Goal: Task Accomplishment & Management: Manage account settings

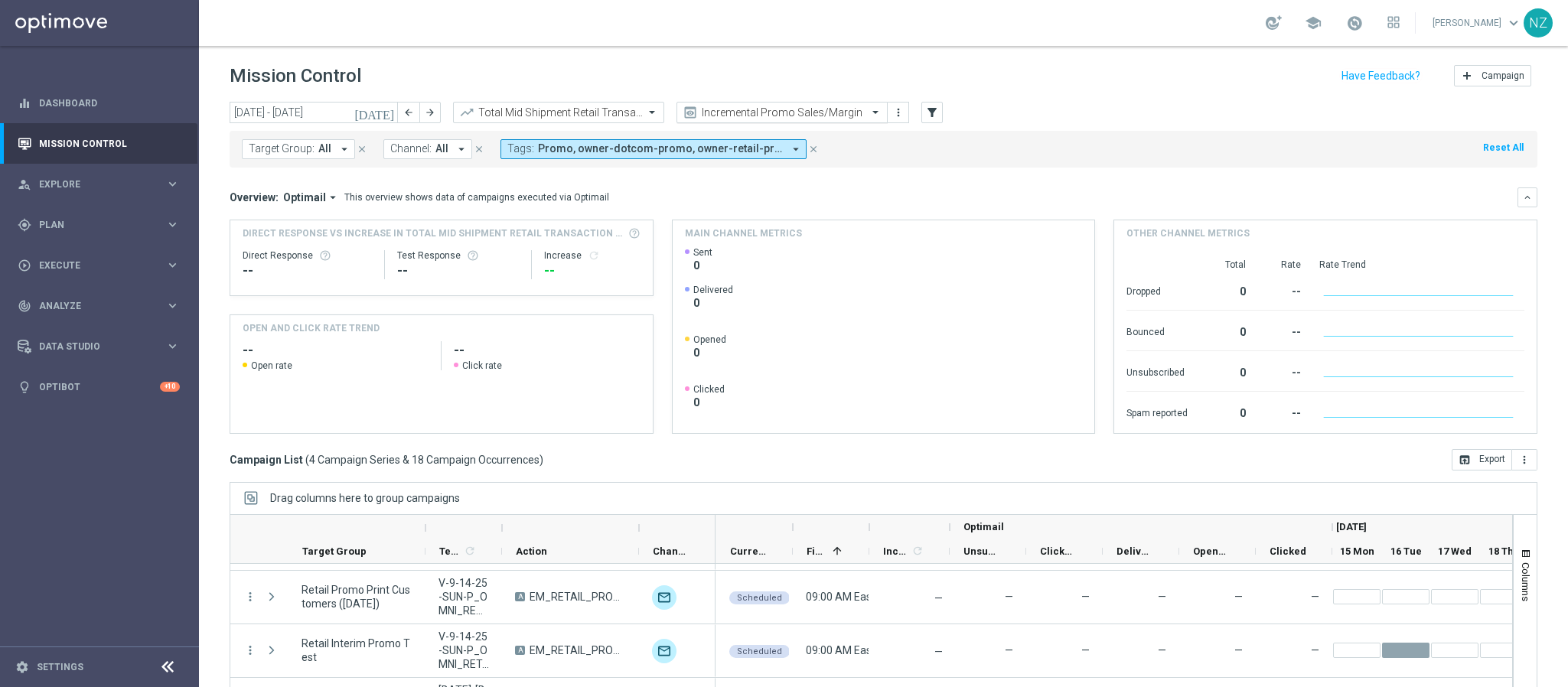
click at [843, 112] on input "text" at bounding box center [767, 113] width 164 height 13
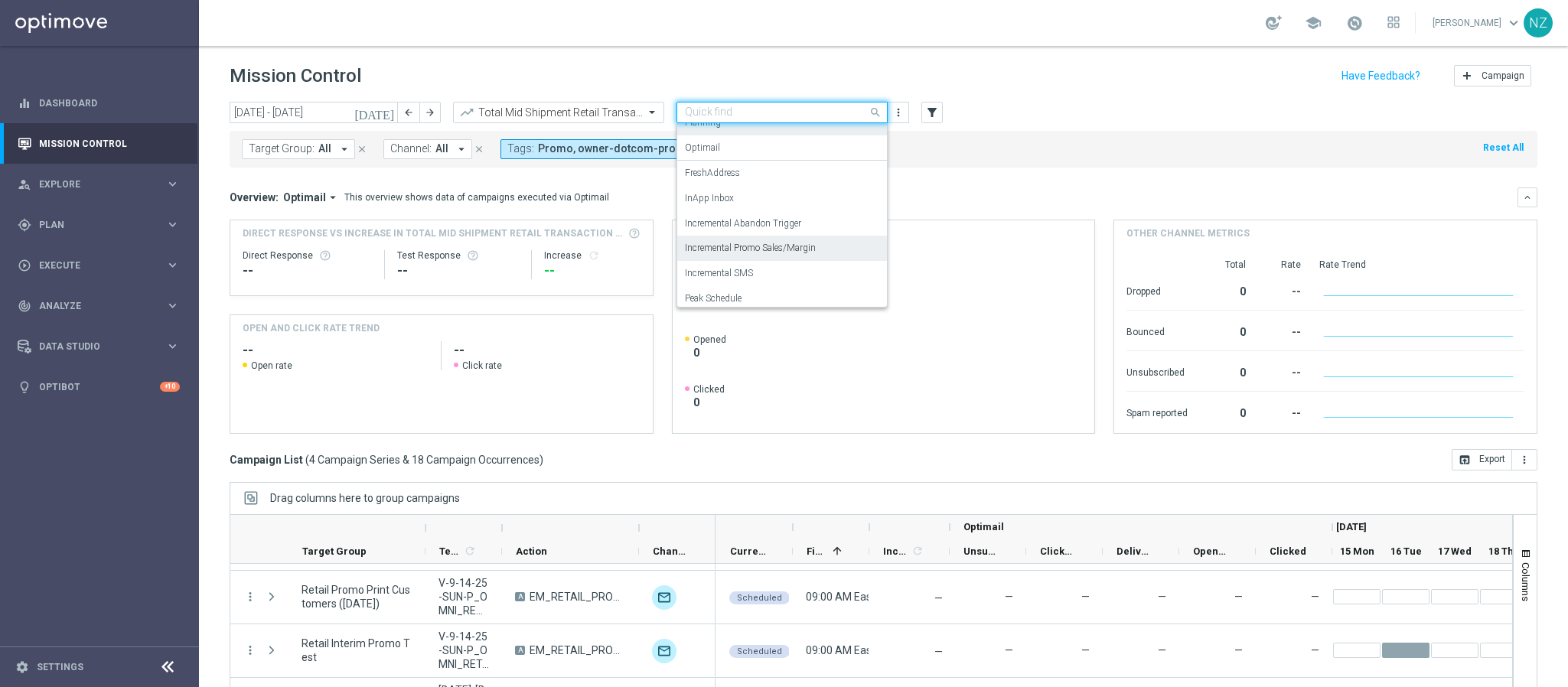
scroll to position [94, 0]
click at [749, 237] on label "Incremental SMS" at bounding box center [718, 242] width 68 height 13
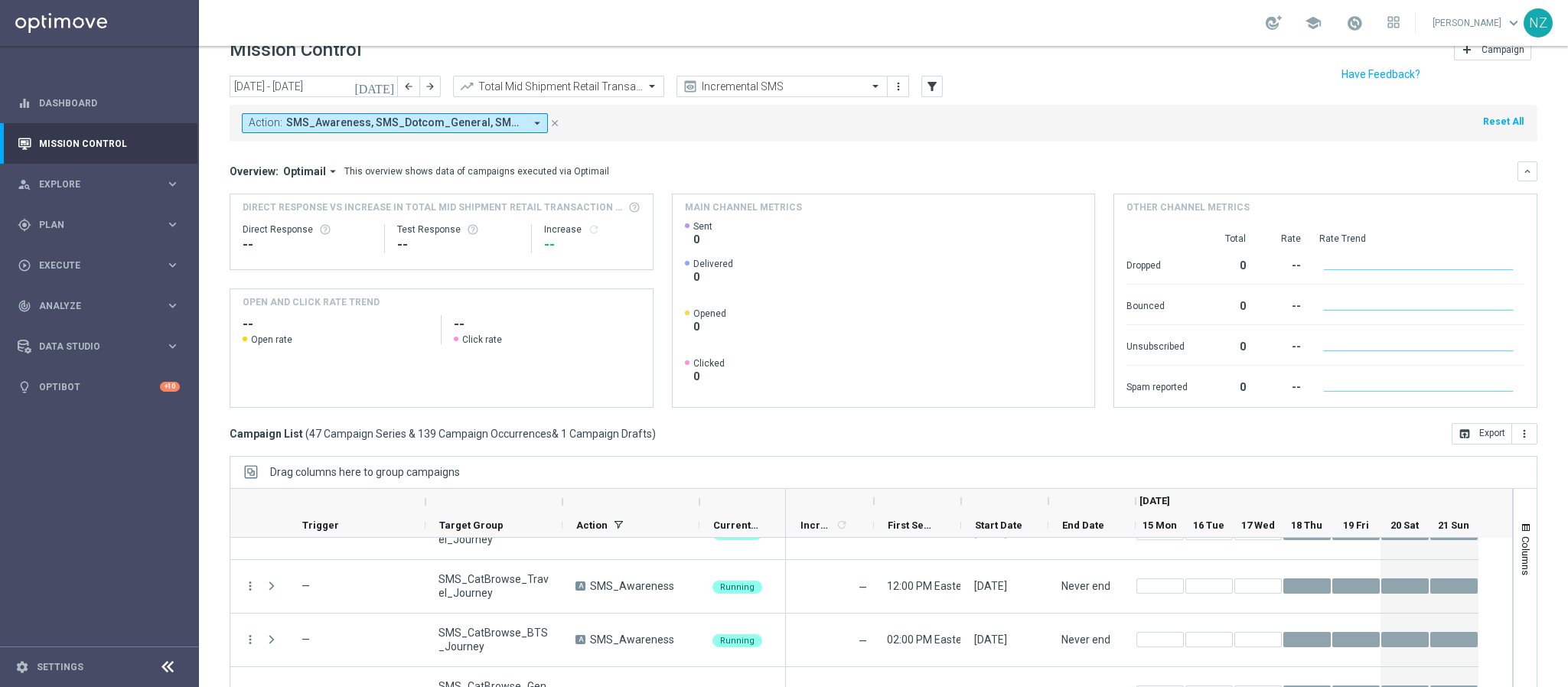
scroll to position [0, 0]
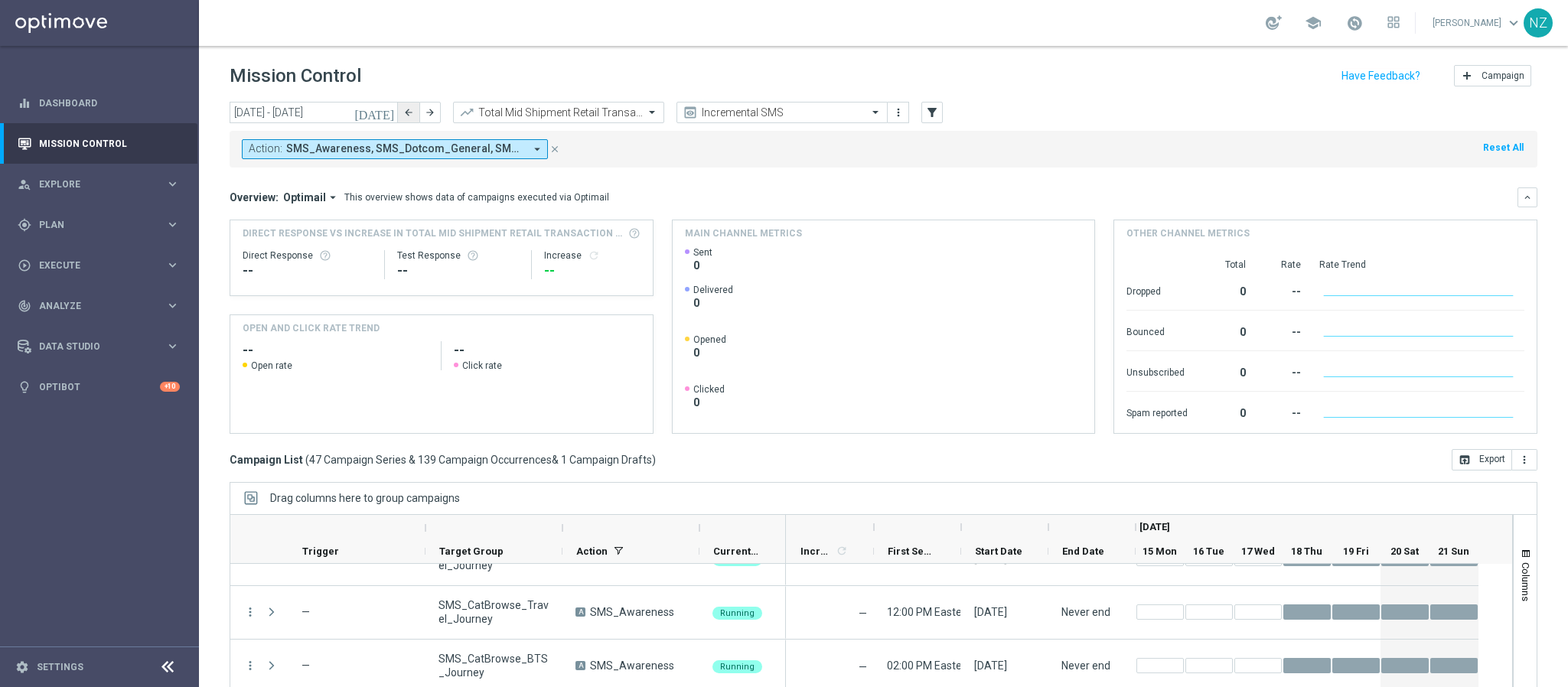
click at [409, 110] on icon "arrow_back" at bounding box center [409, 112] width 11 height 11
type input "[DATE] - [DATE]"
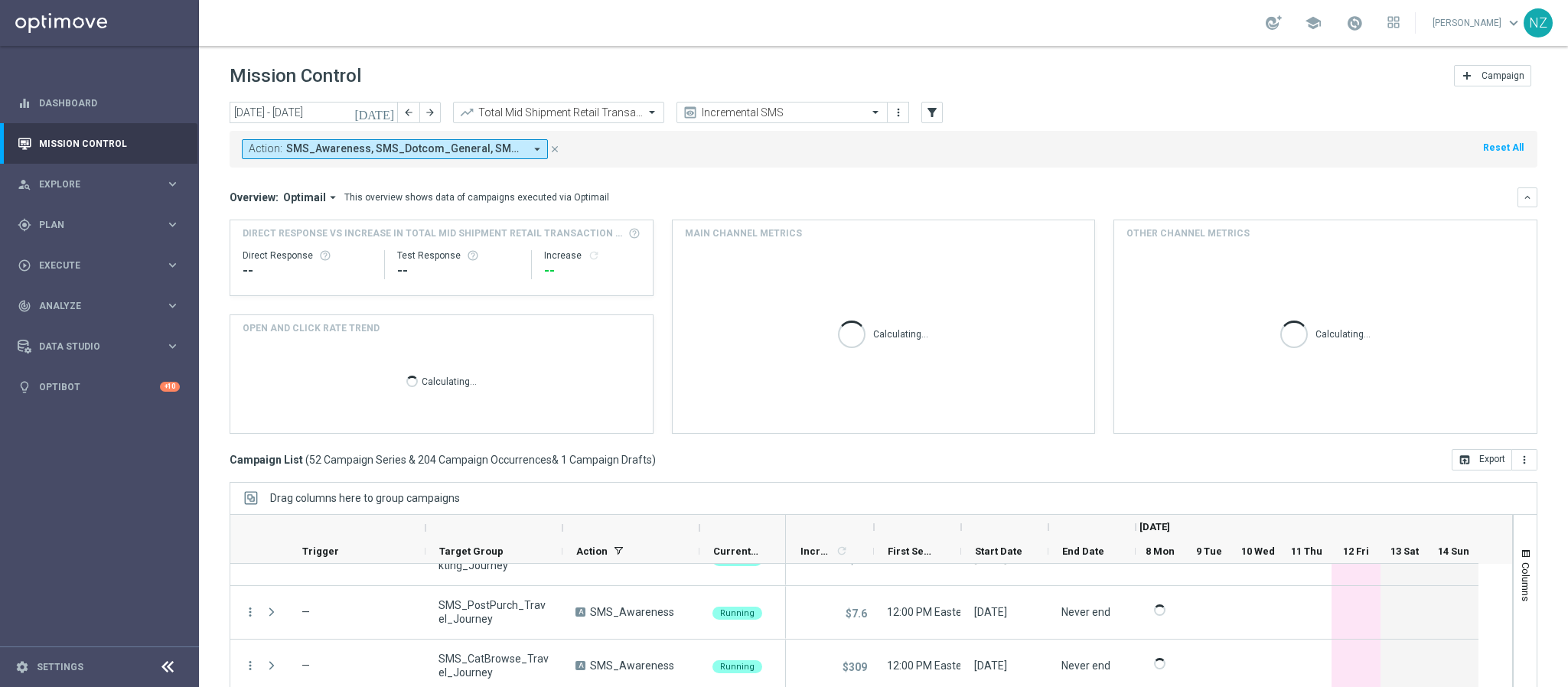
scroll to position [78, 0]
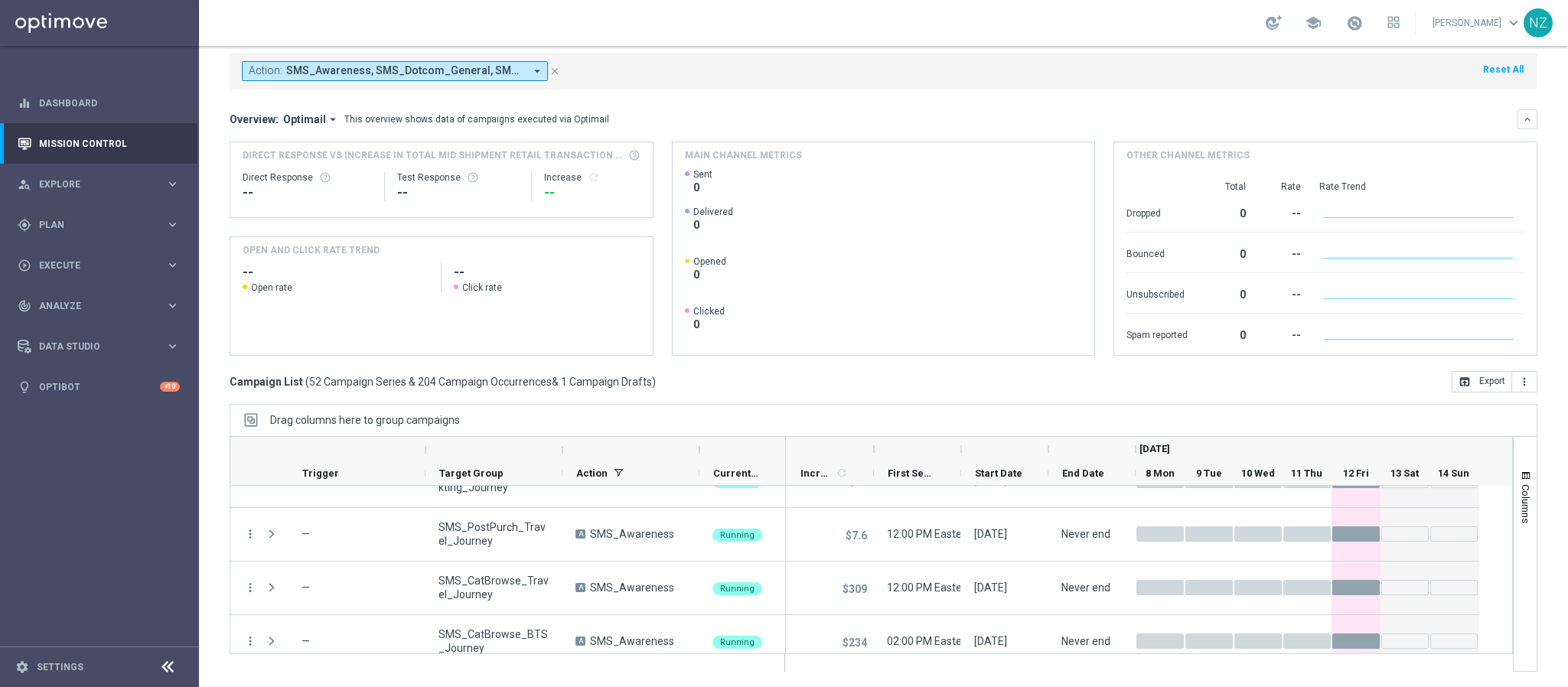
click at [494, 78] on button "Action: SMS_Awareness, SMS_Dotcom_General, SMS_Retail_General arrow_drop_down" at bounding box center [394, 71] width 306 height 20
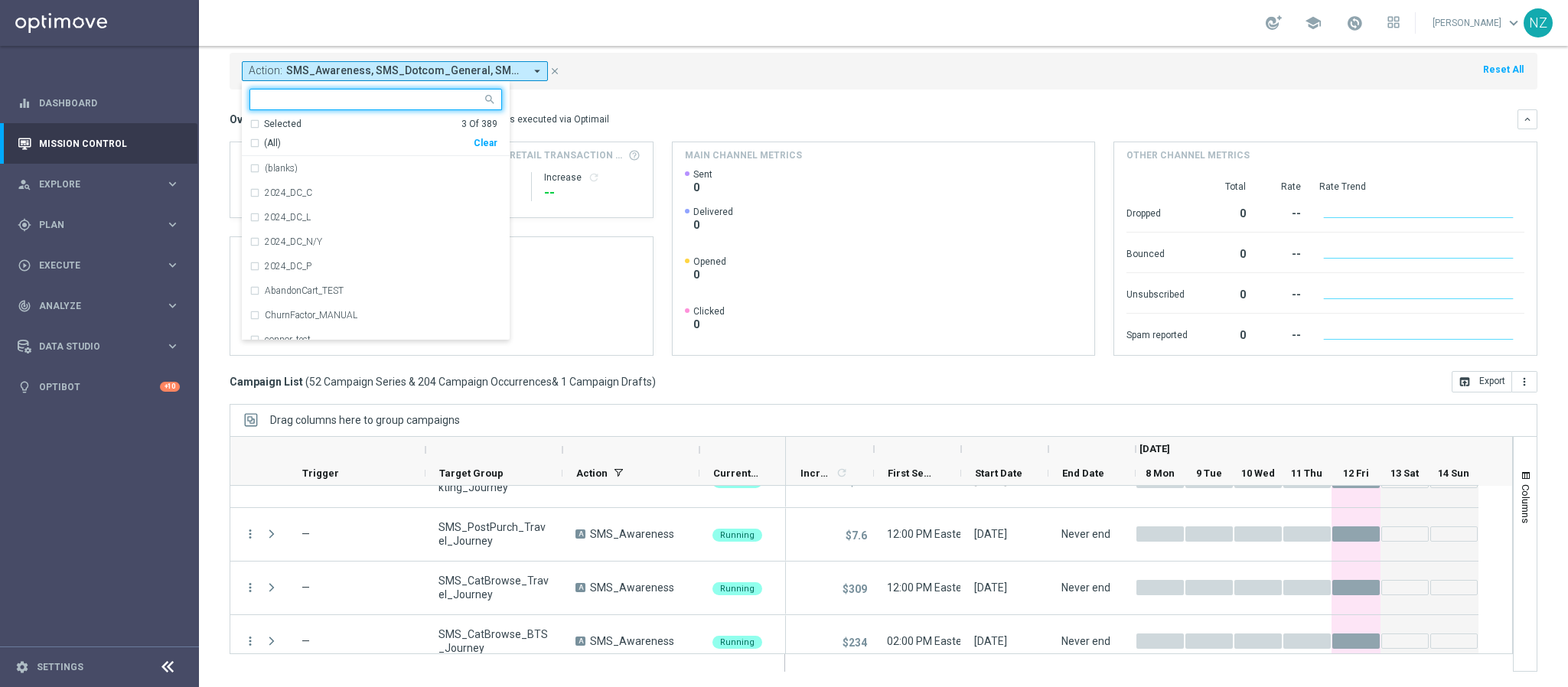
click at [253, 118] on div "Selected 3 Of 389" at bounding box center [373, 124] width 248 height 13
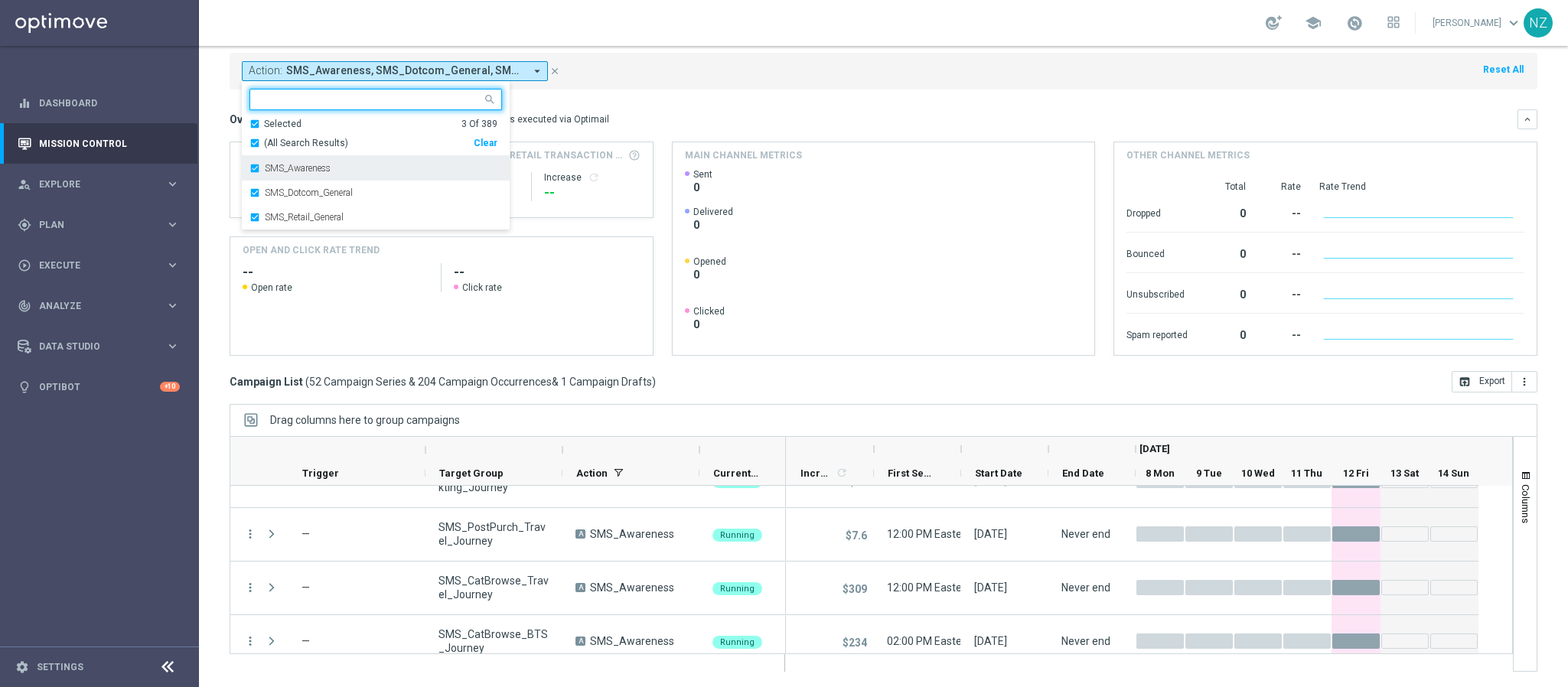
click at [255, 163] on div "SMS_Awareness" at bounding box center [376, 168] width 252 height 25
click at [251, 168] on div "SMS_Dotcom_General" at bounding box center [376, 168] width 252 height 25
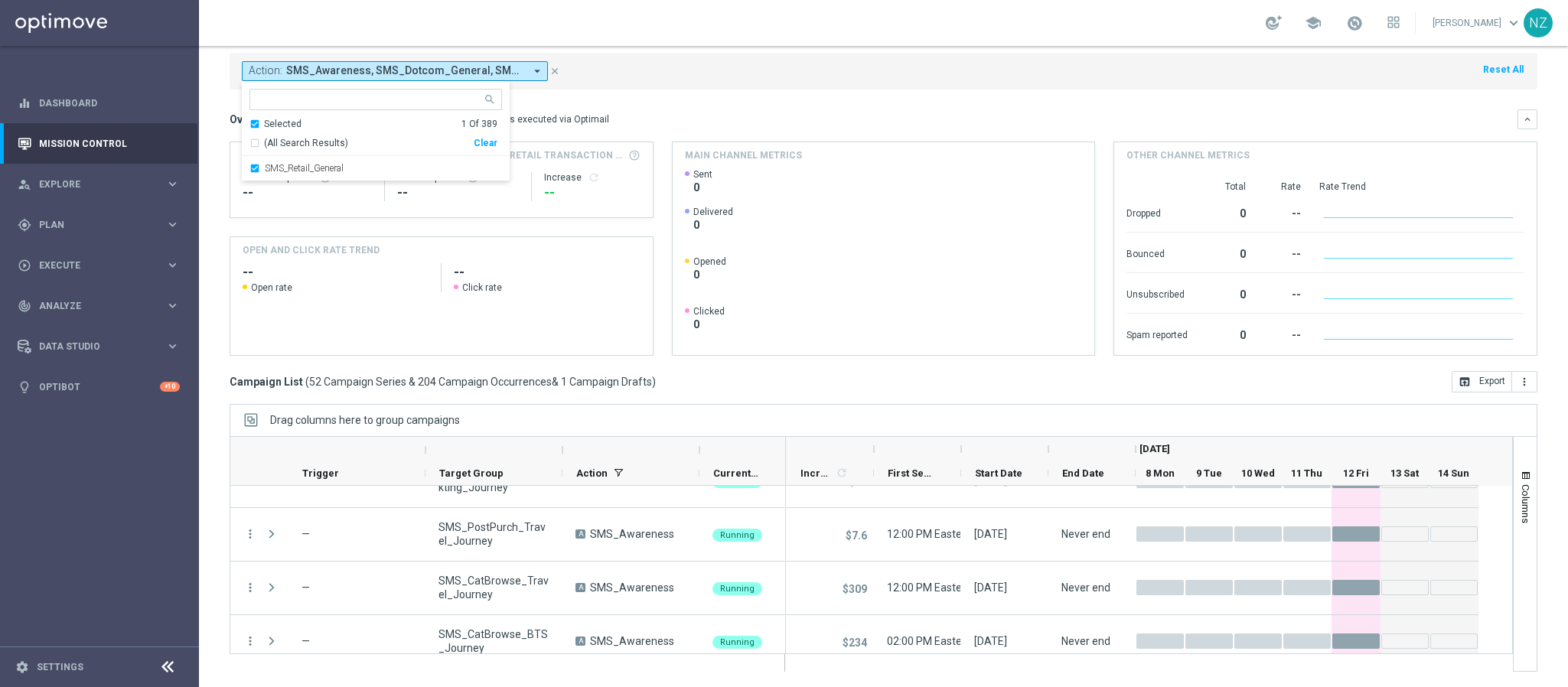
click at [841, 88] on div "Action: SMS_Awareness, SMS_Dotcom_General, SMS_Retail_General arrow_drop_down S…" at bounding box center [883, 71] width 1308 height 37
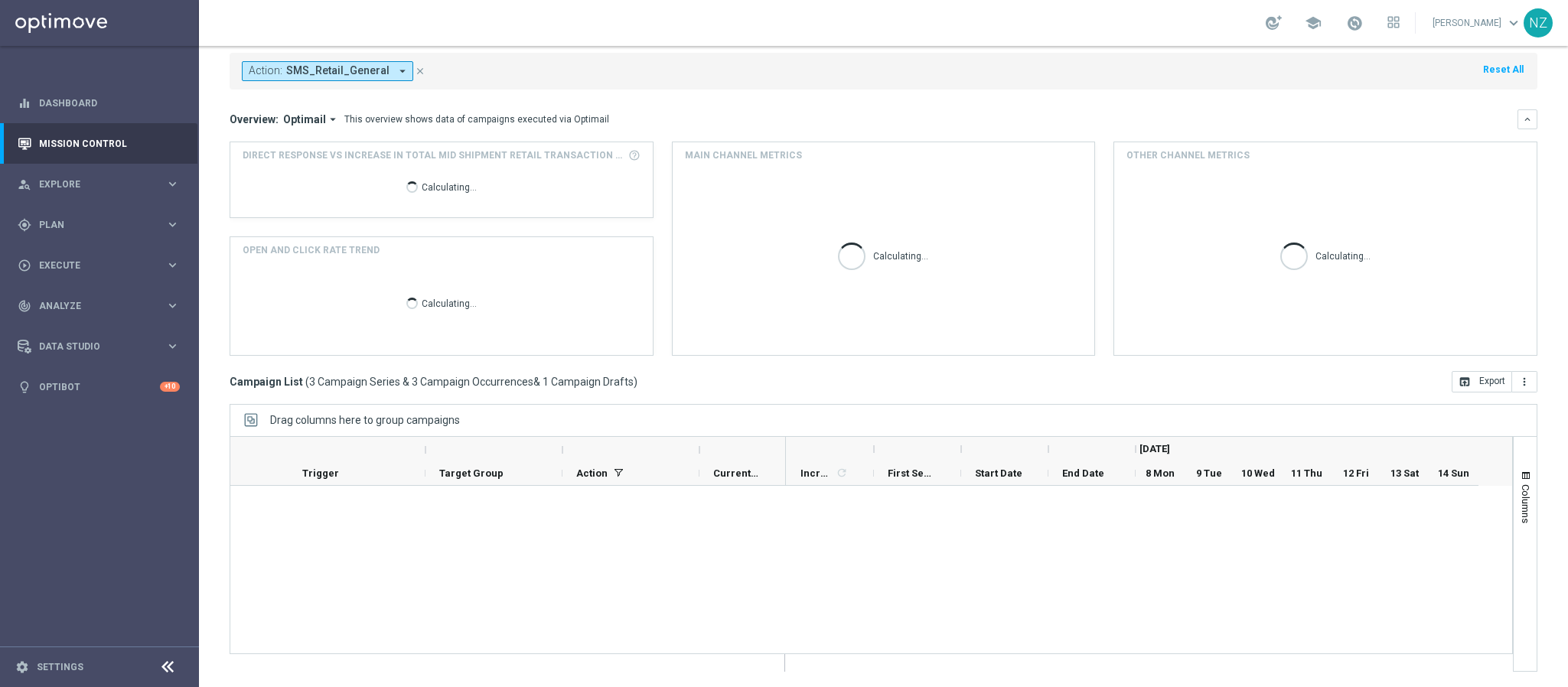
scroll to position [47, 0]
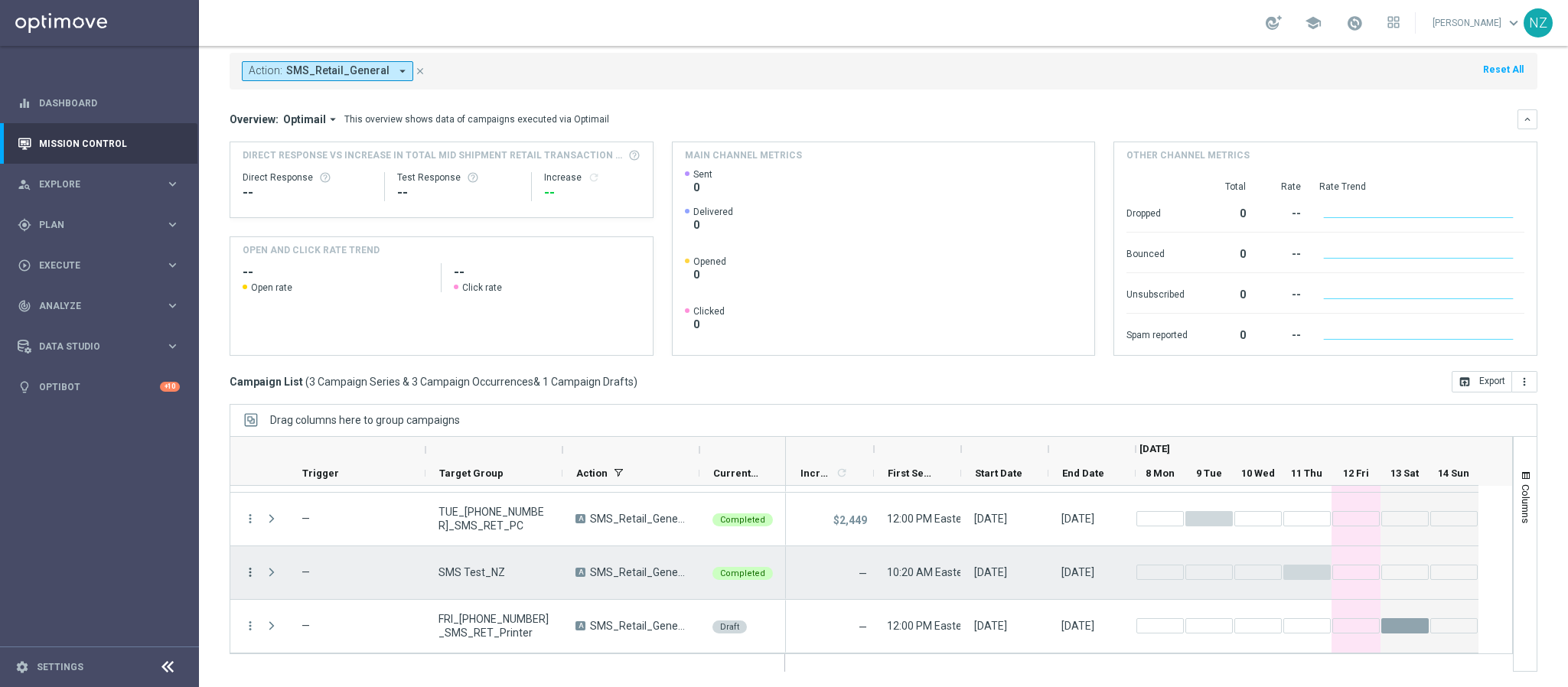
click at [248, 576] on icon "more_vert" at bounding box center [251, 572] width 14 height 14
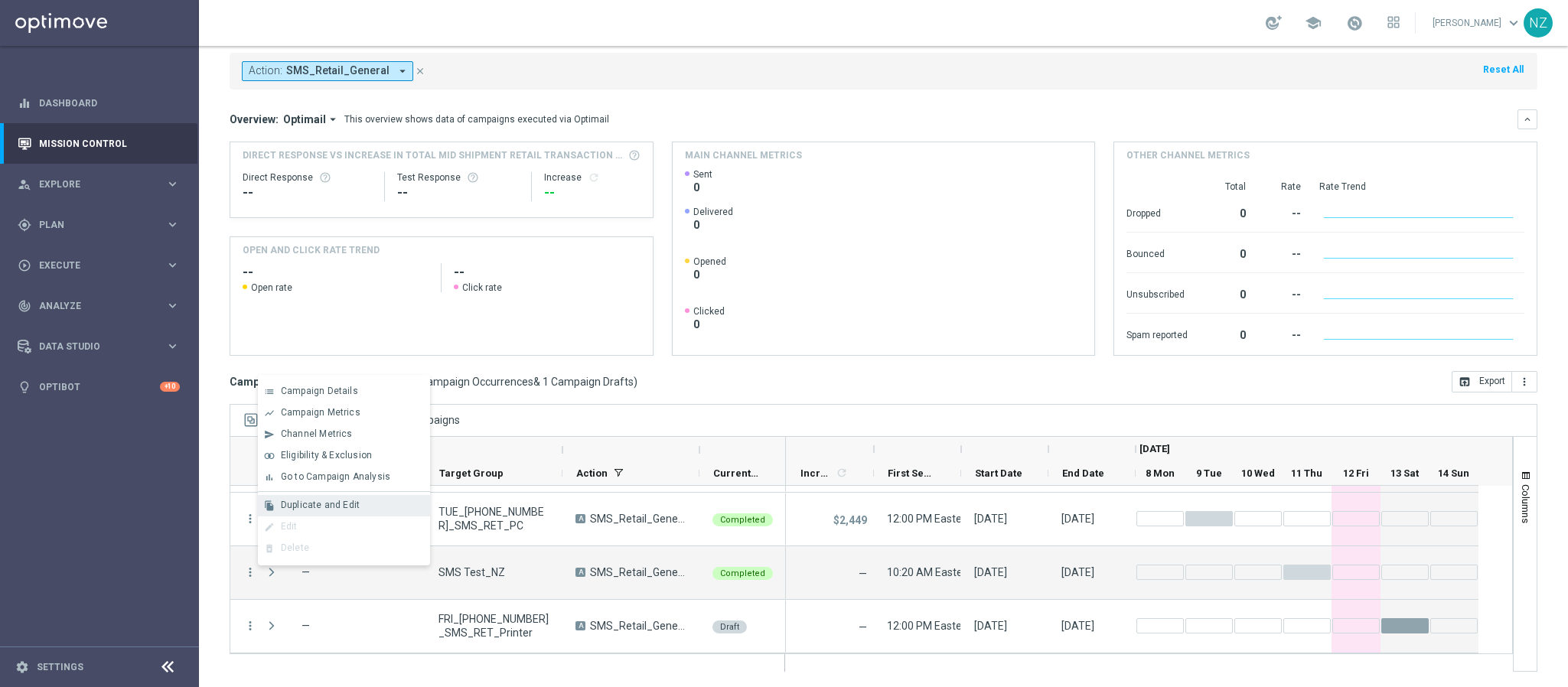
click at [317, 510] on div "Duplicate and Edit" at bounding box center [351, 504] width 142 height 11
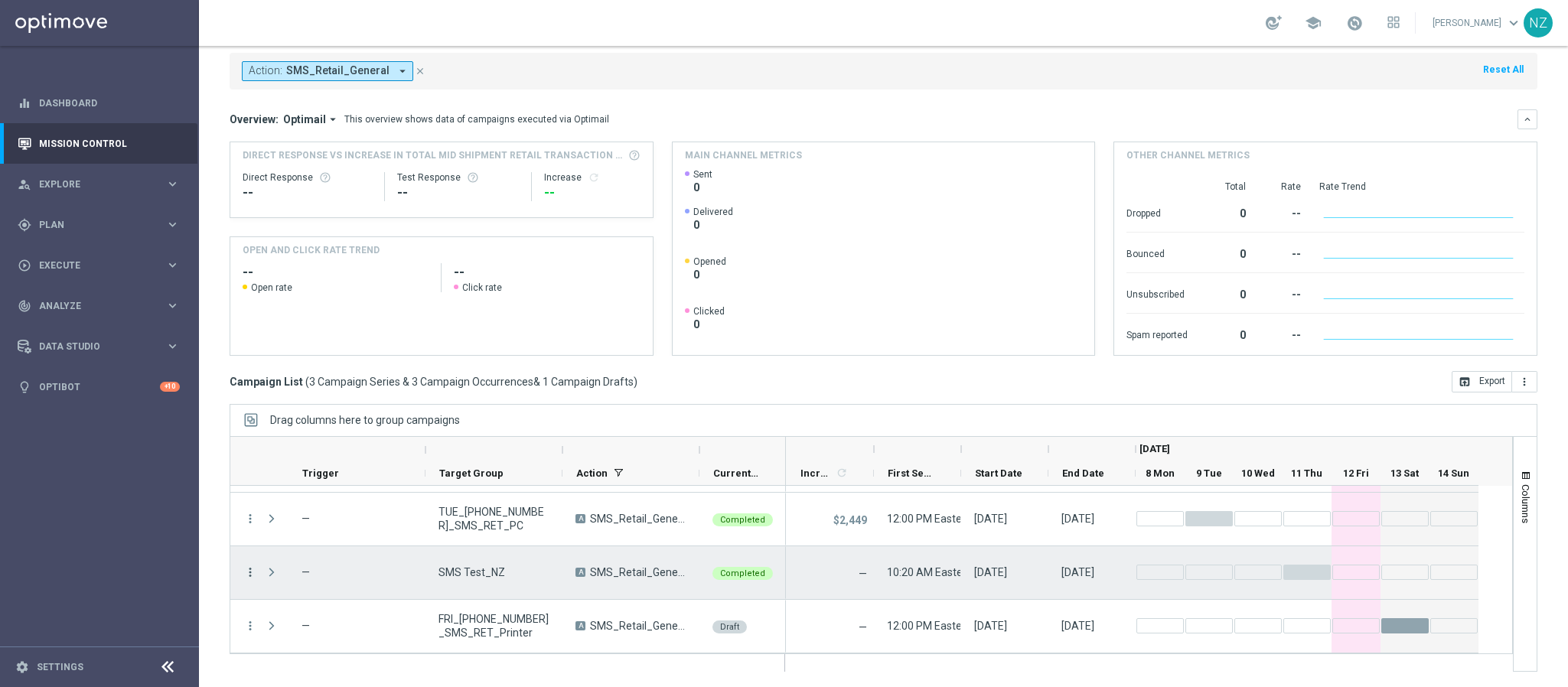
click at [246, 574] on icon "more_vert" at bounding box center [251, 572] width 14 height 14
click at [347, 400] on div "list Campaign Details" at bounding box center [343, 392] width 172 height 21
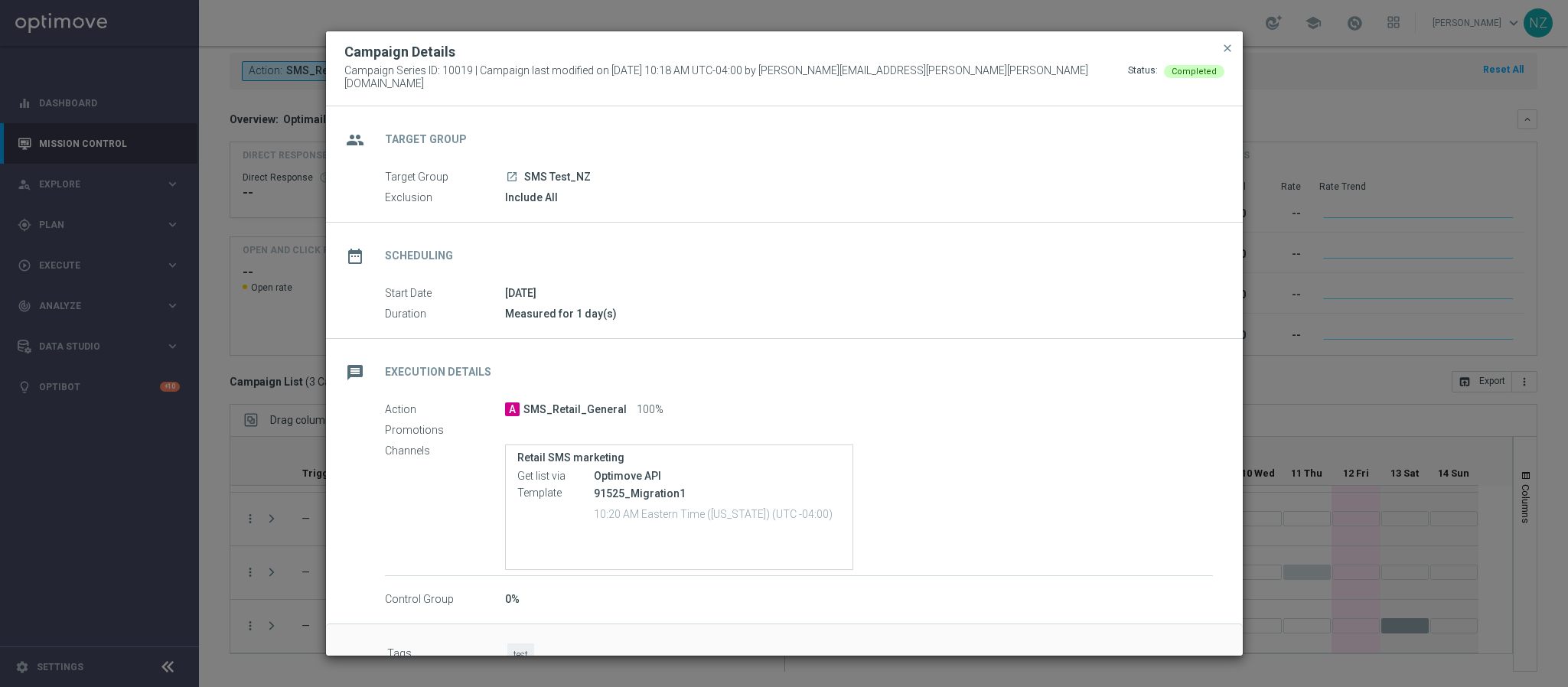
click at [510, 158] on div "group Target Group" at bounding box center [784, 138] width 917 height 63
click at [510, 170] on icon "launch" at bounding box center [512, 176] width 12 height 12
click at [1226, 53] on span "close" at bounding box center [1227, 49] width 12 height 12
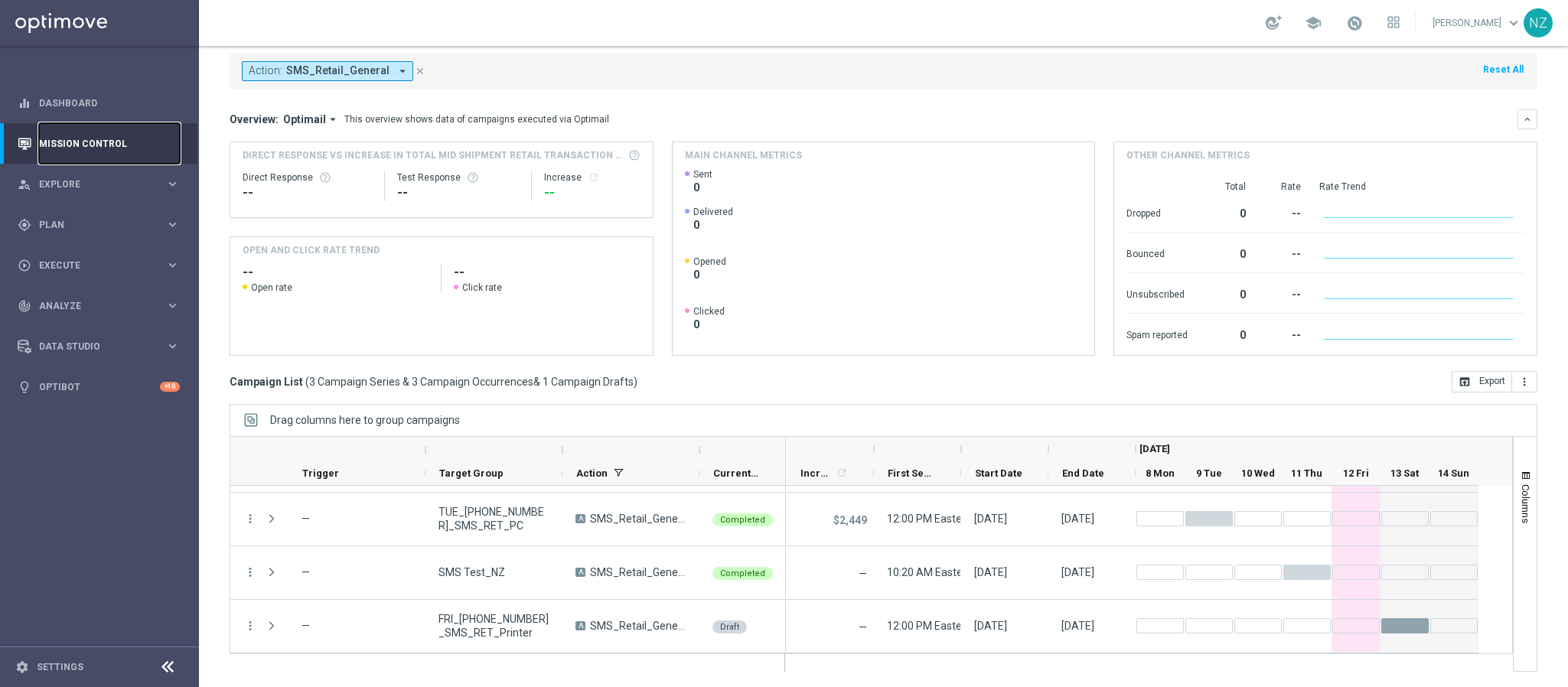
click at [92, 146] on link "Mission Control" at bounding box center [109, 144] width 141 height 41
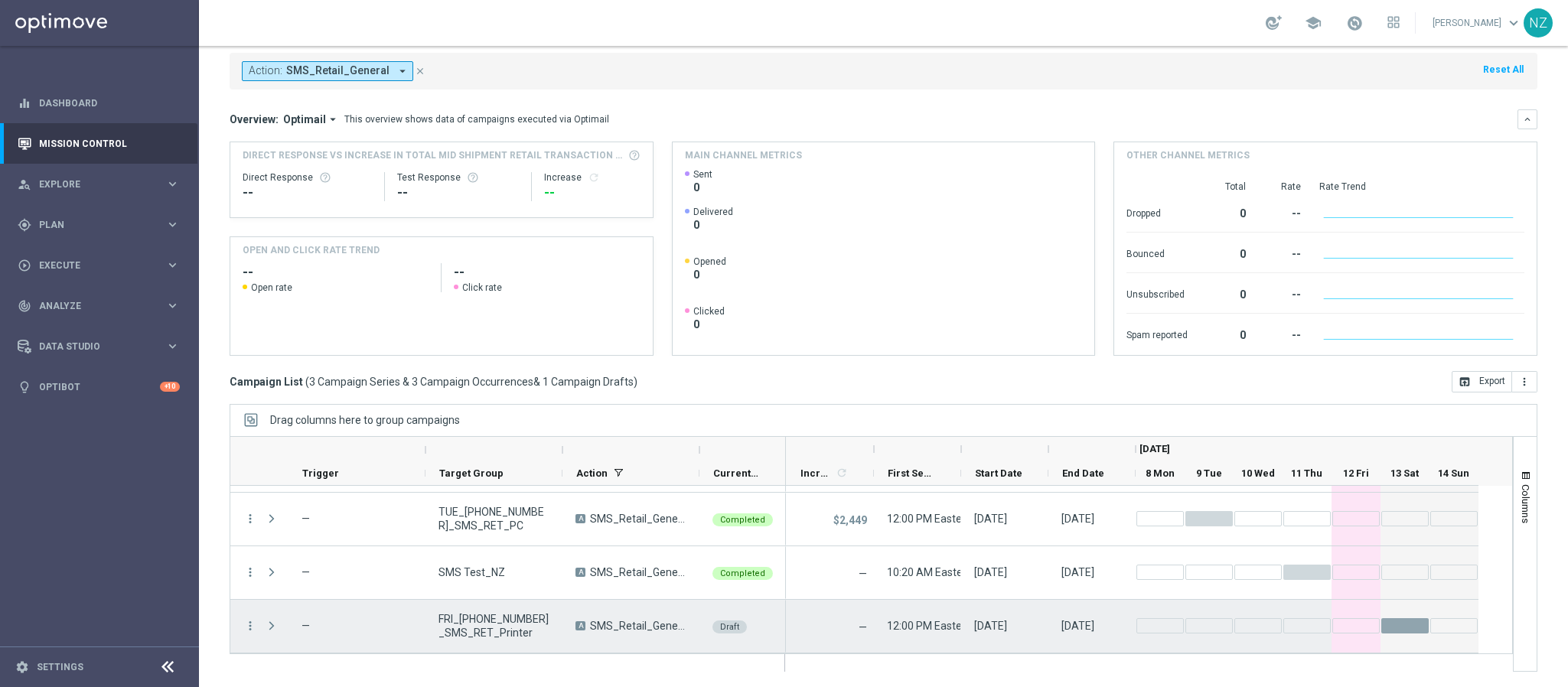
click at [258, 627] on div at bounding box center [273, 626] width 31 height 53
click at [244, 624] on icon "more_vert" at bounding box center [251, 625] width 14 height 14
click at [291, 604] on span "Delete" at bounding box center [295, 601] width 28 height 11
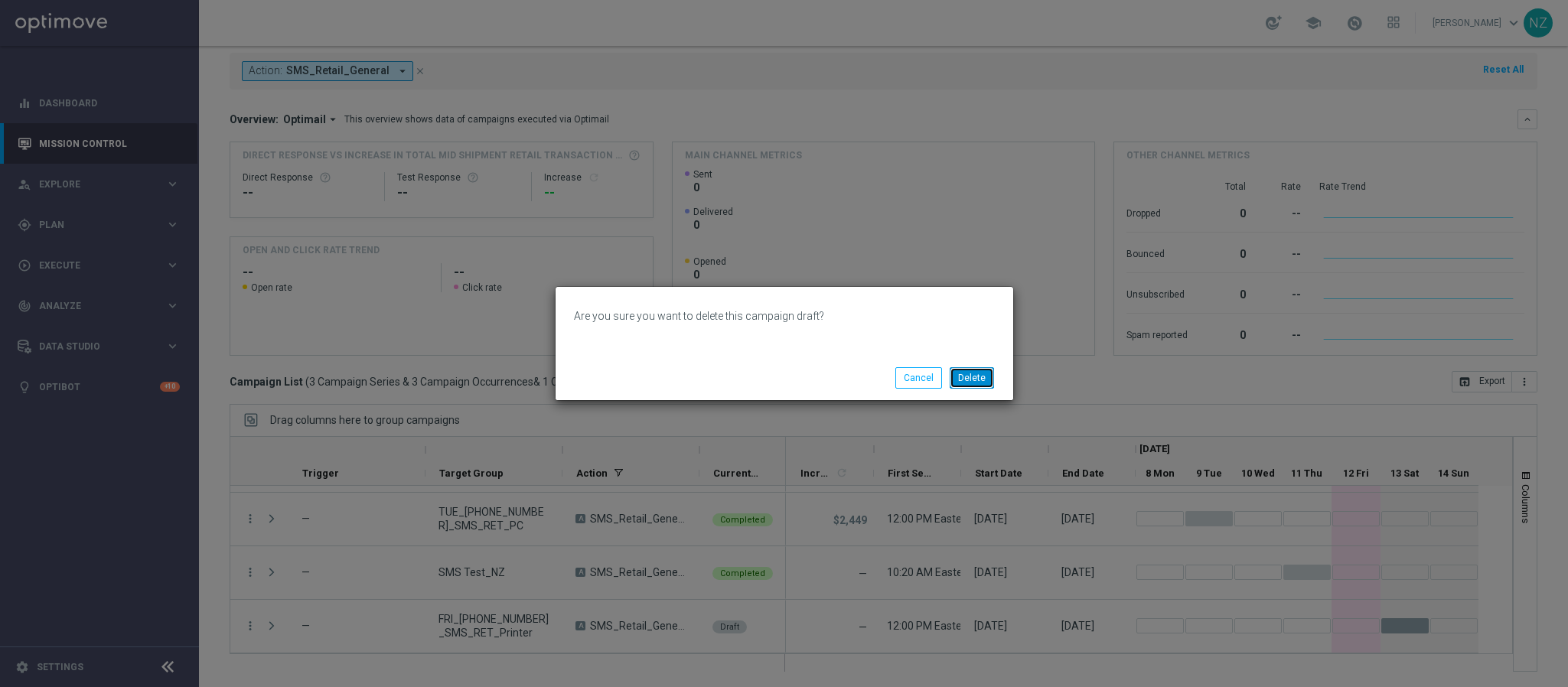
click at [960, 384] on button "Delete" at bounding box center [972, 377] width 44 height 21
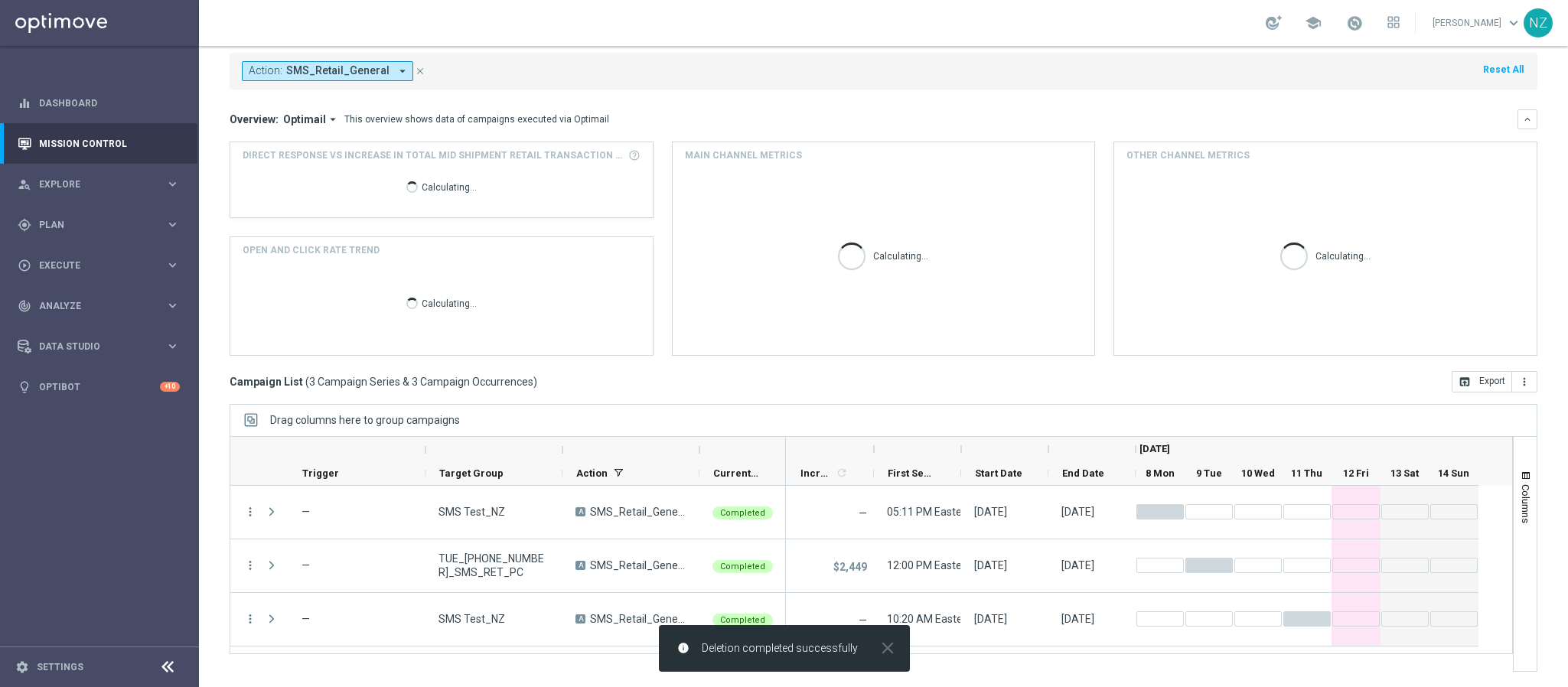
scroll to position [0, 0]
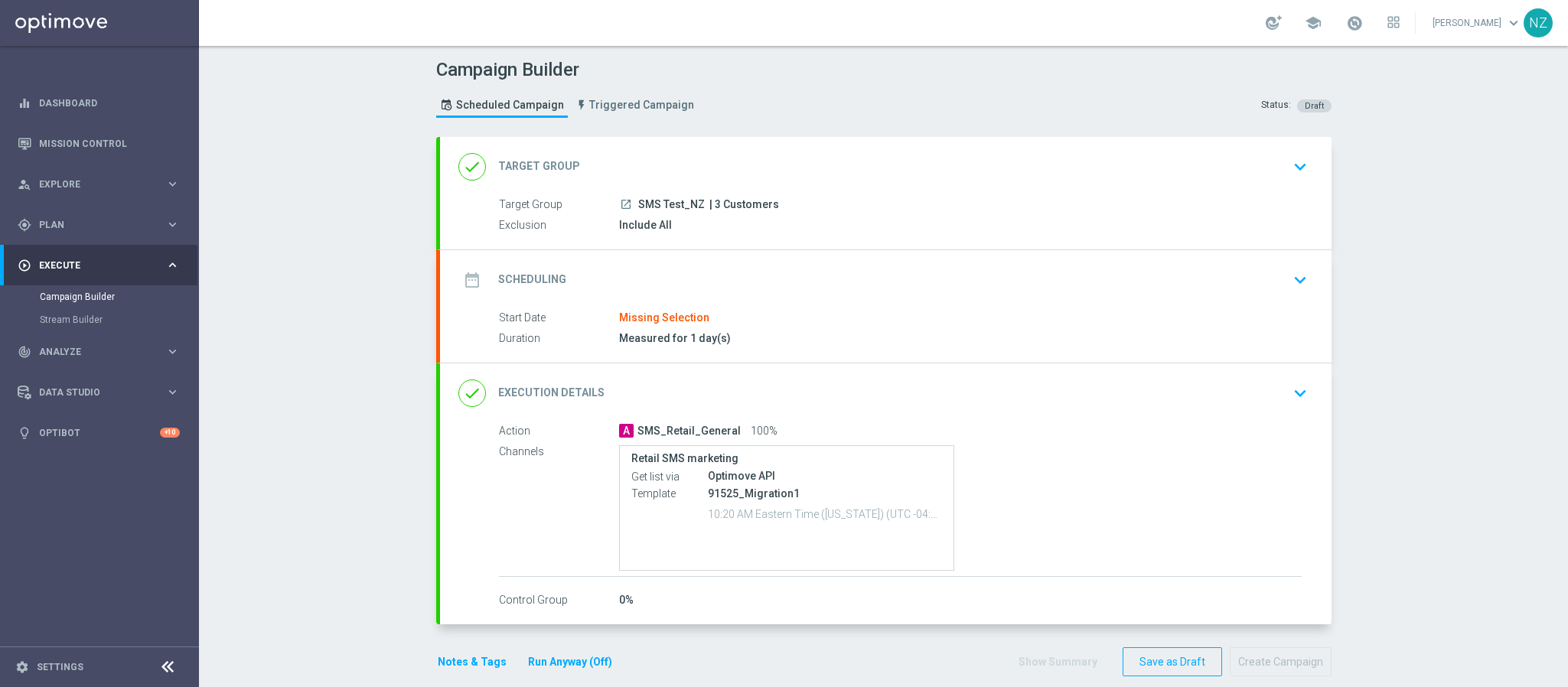
click at [1297, 278] on icon "keyboard_arrow_down" at bounding box center [1300, 280] width 23 height 23
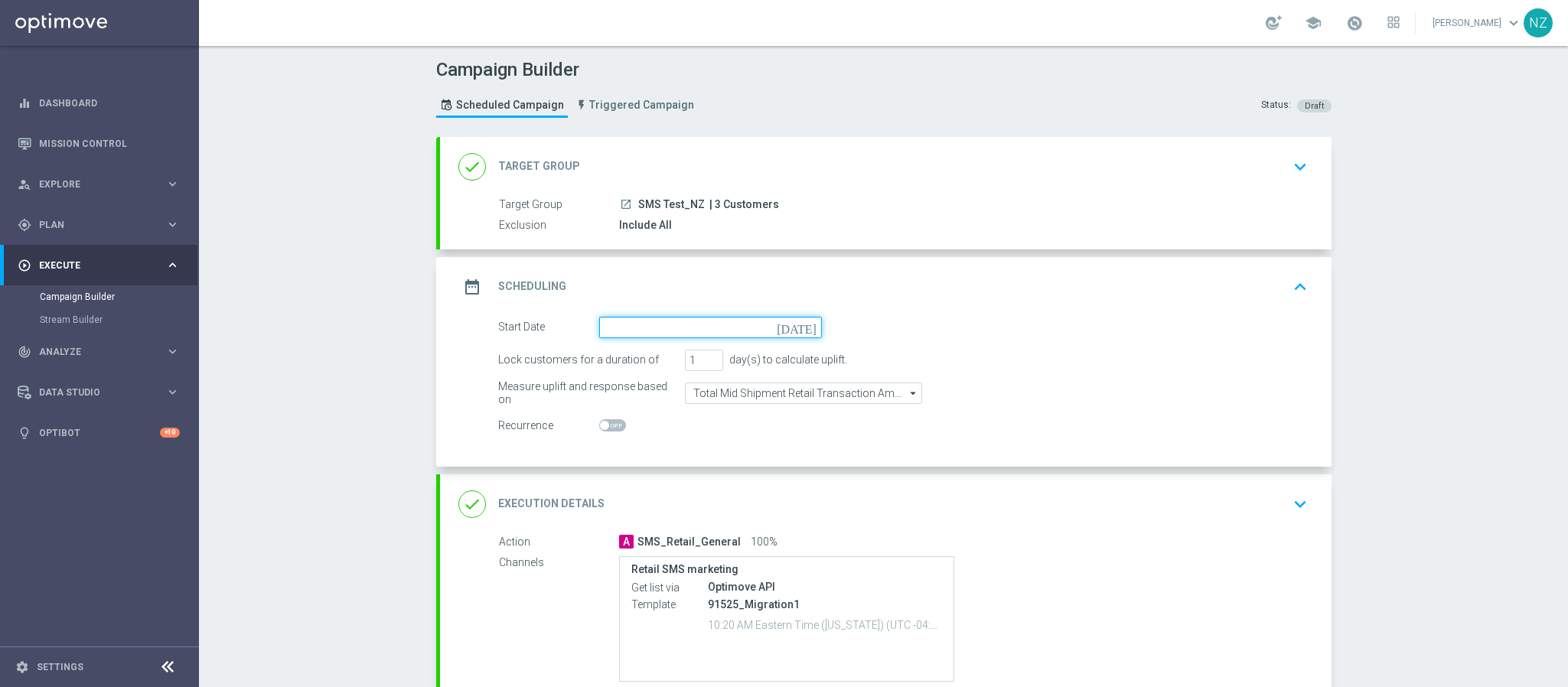
click at [625, 325] on input at bounding box center [710, 327] width 222 height 21
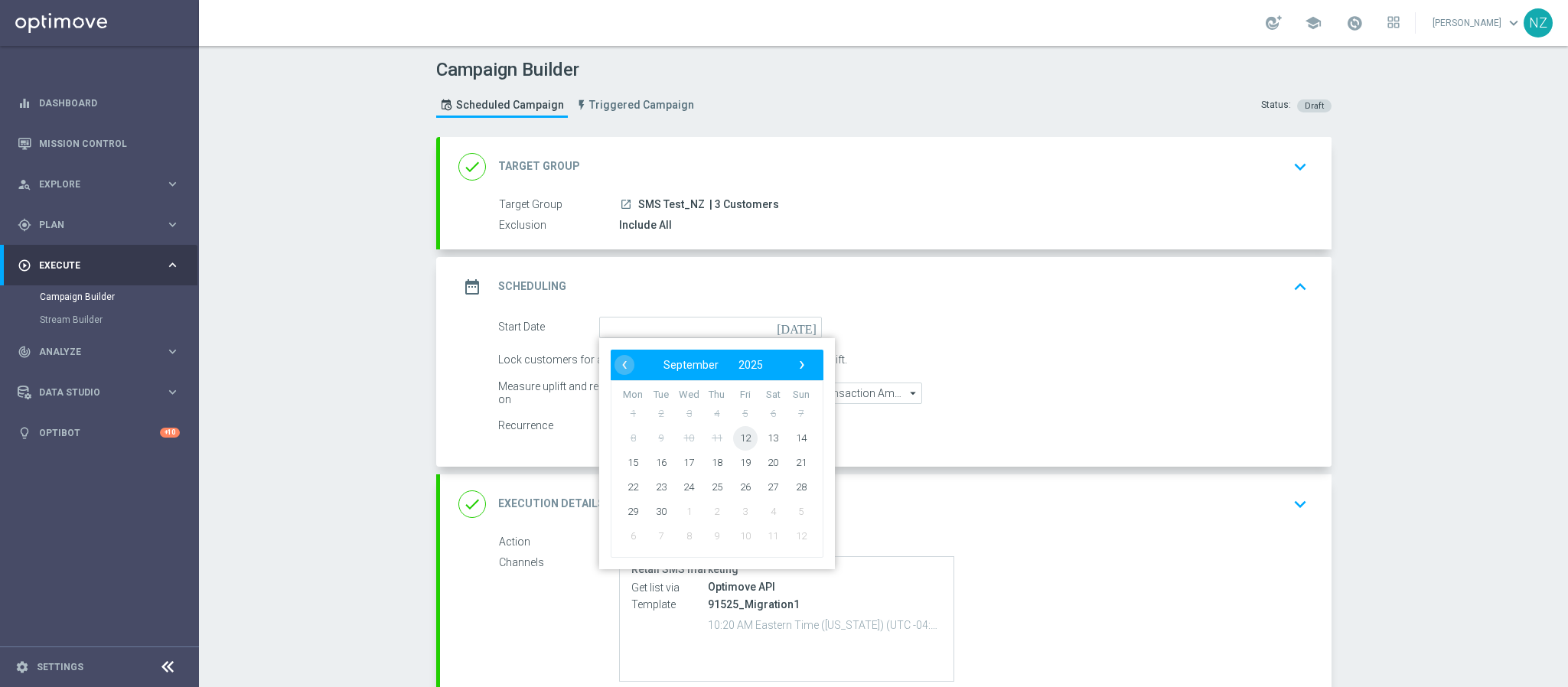
click at [742, 438] on span "12" at bounding box center [745, 437] width 25 height 25
type input "12 Sep 2025"
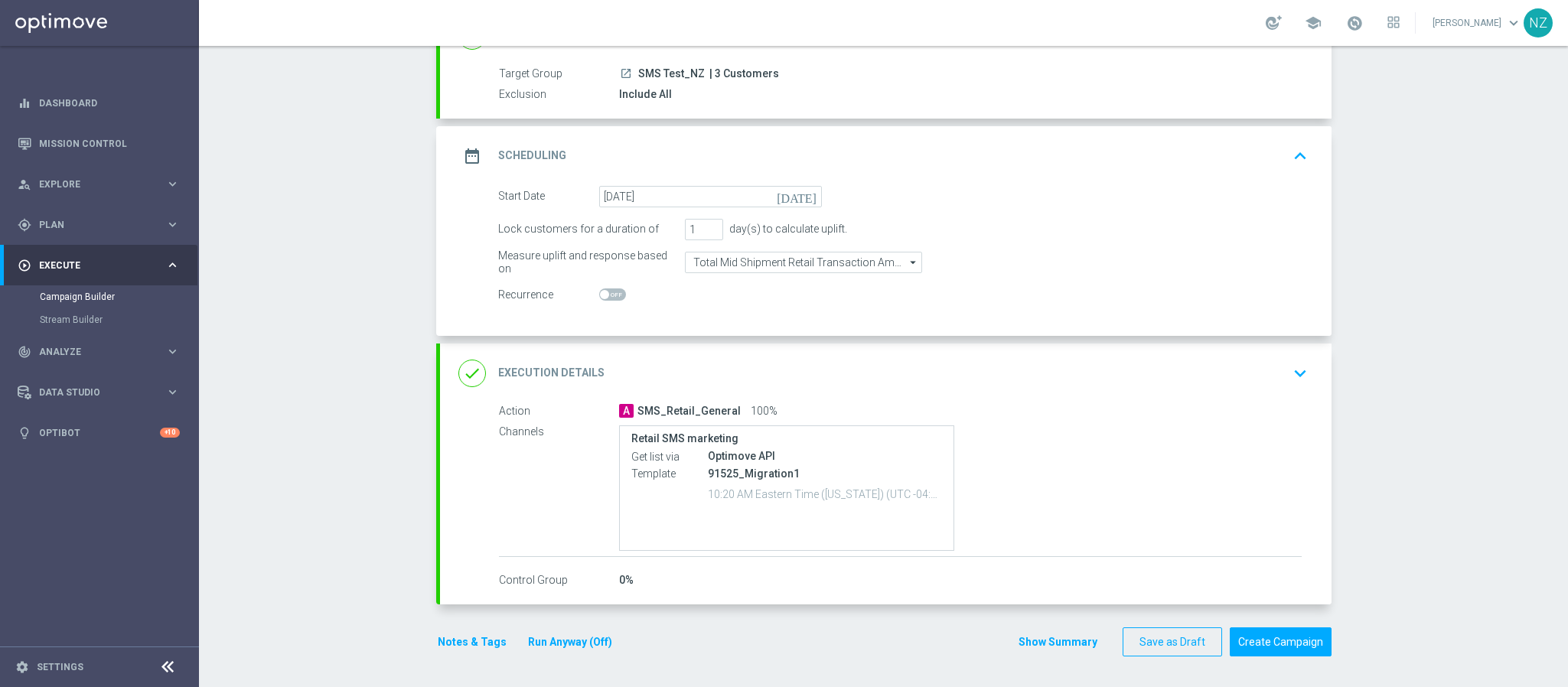
click at [1293, 362] on icon "keyboard_arrow_down" at bounding box center [1300, 373] width 23 height 23
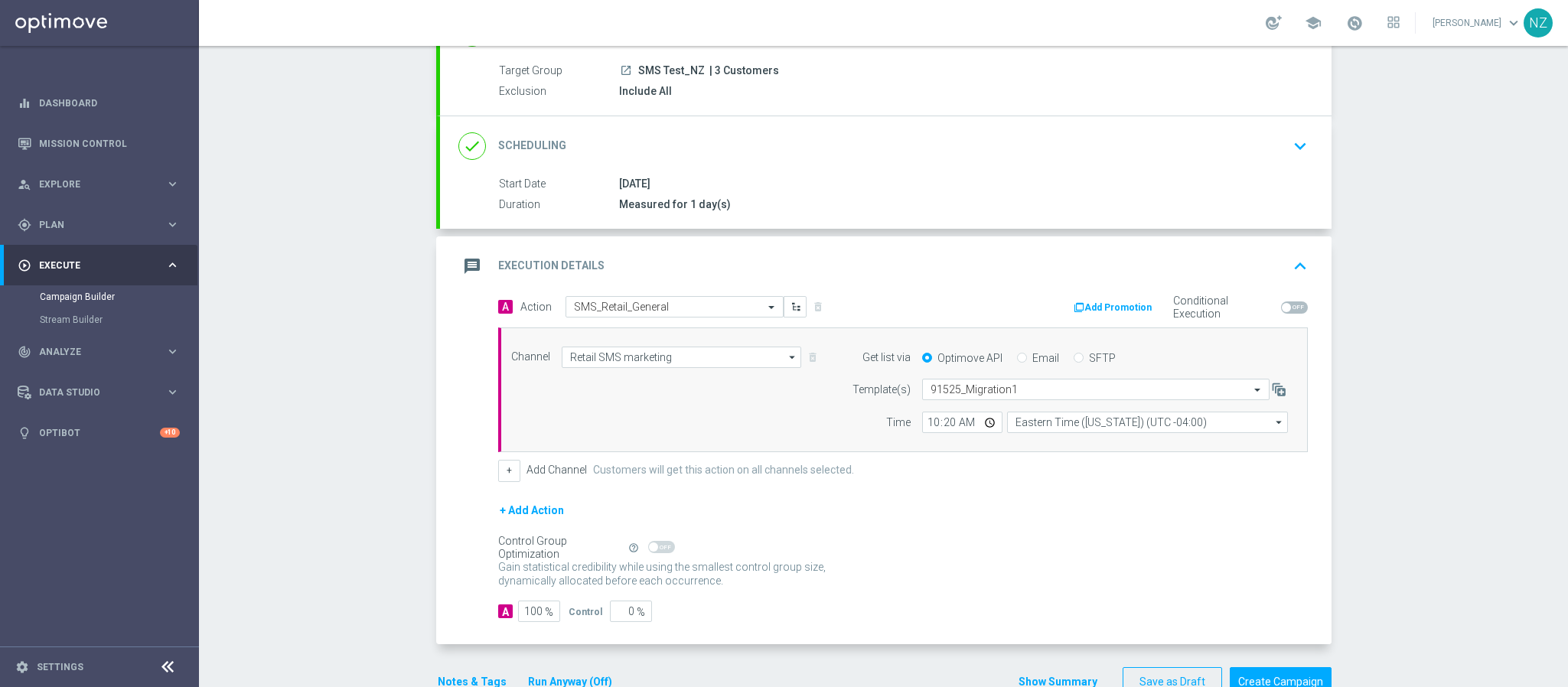
scroll to position [134, 0]
click at [953, 386] on input "text" at bounding box center [1080, 389] width 300 height 13
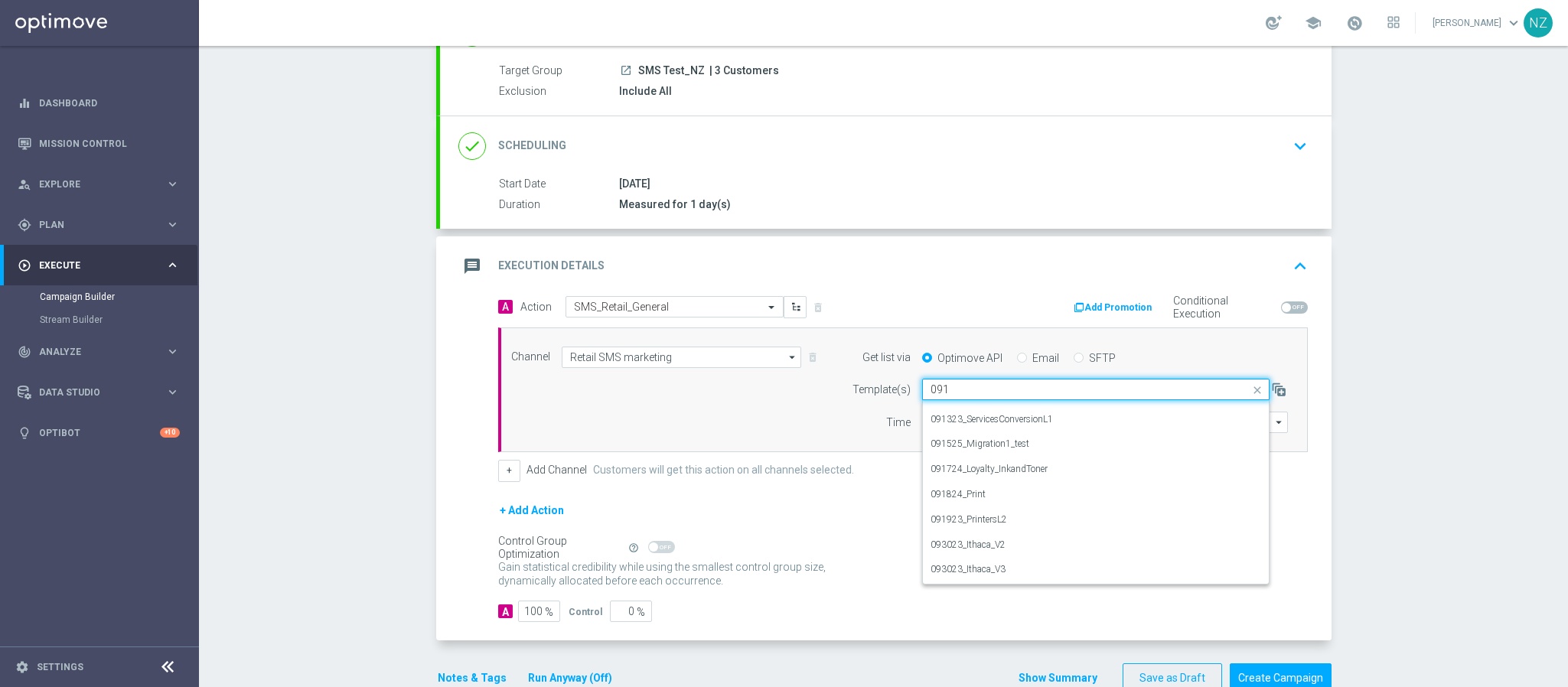
scroll to position [0, 0]
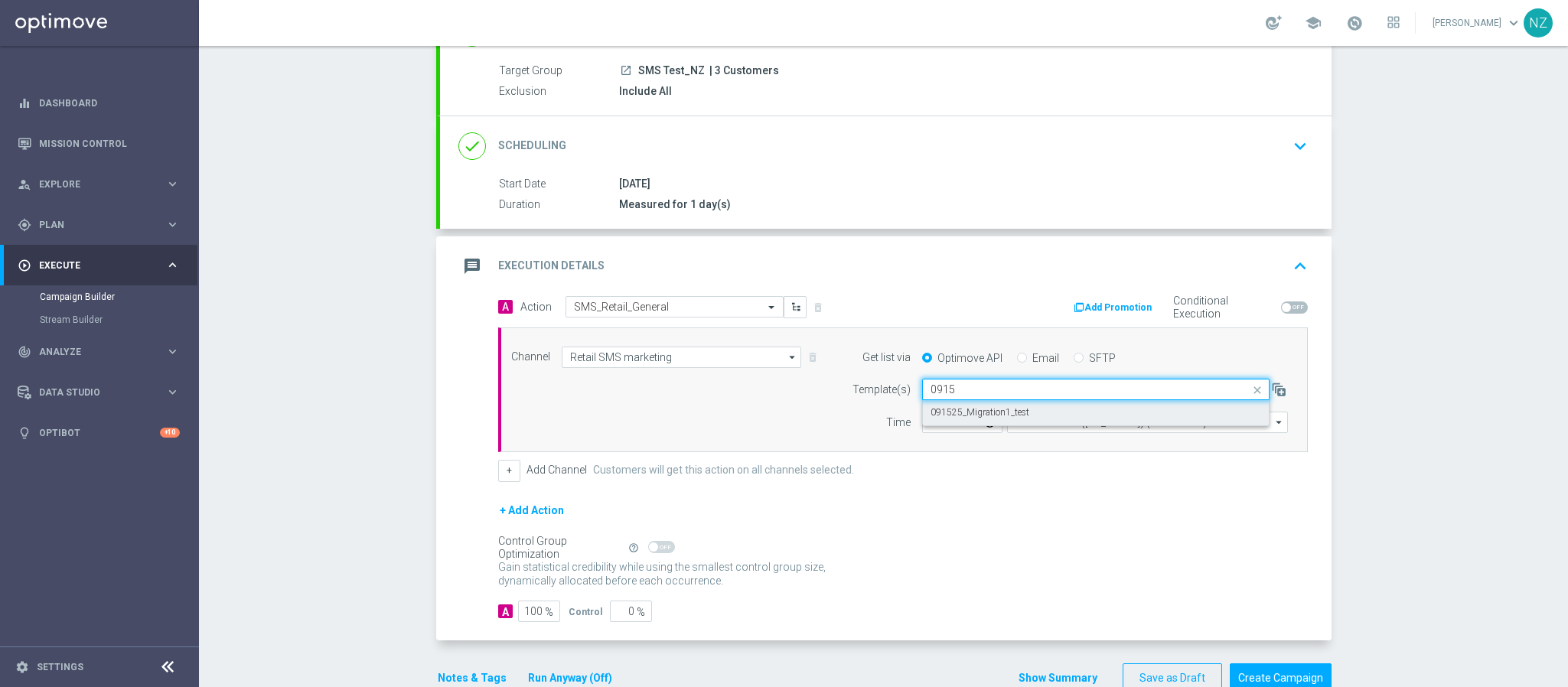
click at [980, 422] on div "091525_Migration1_test" at bounding box center [1095, 412] width 331 height 26
type input "0915"
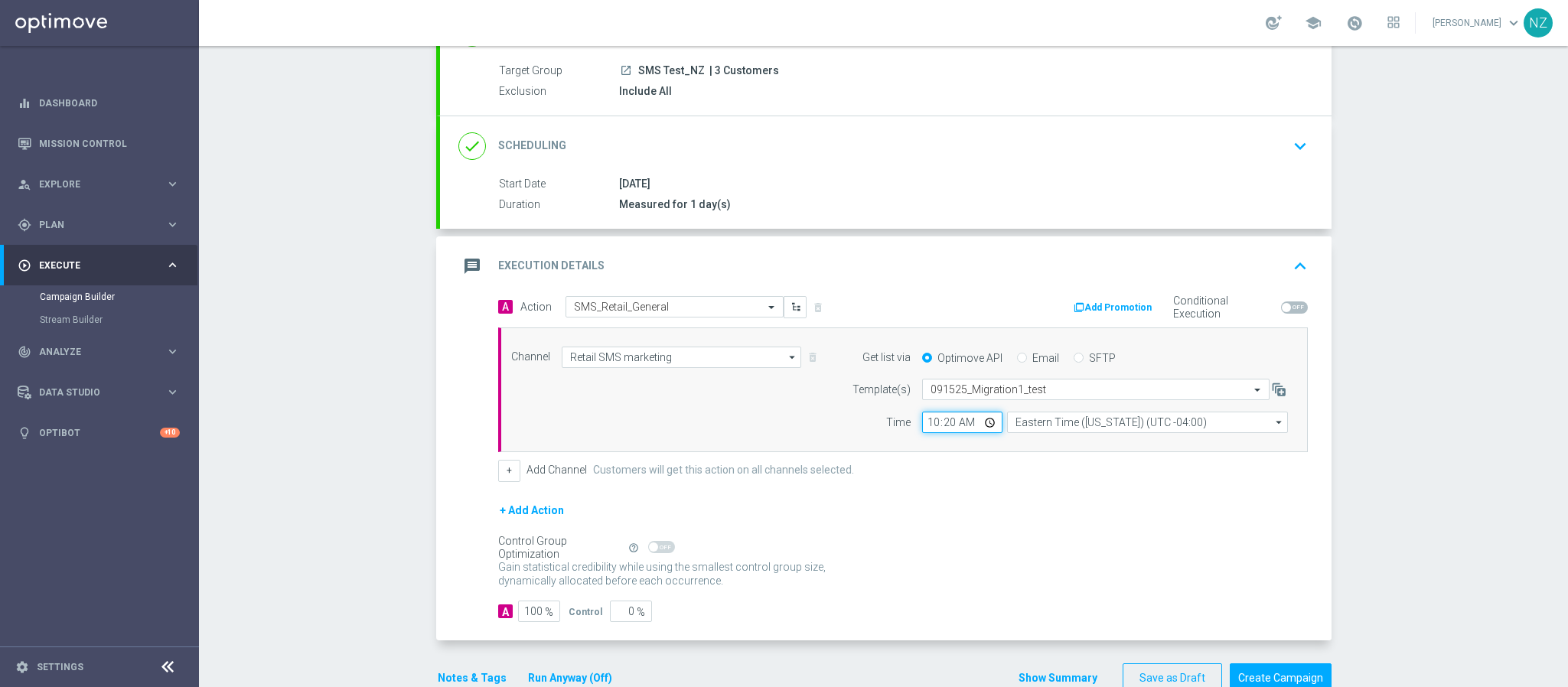
click at [926, 433] on input "10:20" at bounding box center [962, 422] width 80 height 21
type input "15:05"
click at [1384, 437] on div "Campaign Builder Scheduled Campaign Triggered Campaign Status: Draft done Targe…" at bounding box center [882, 366] width 1369 height 641
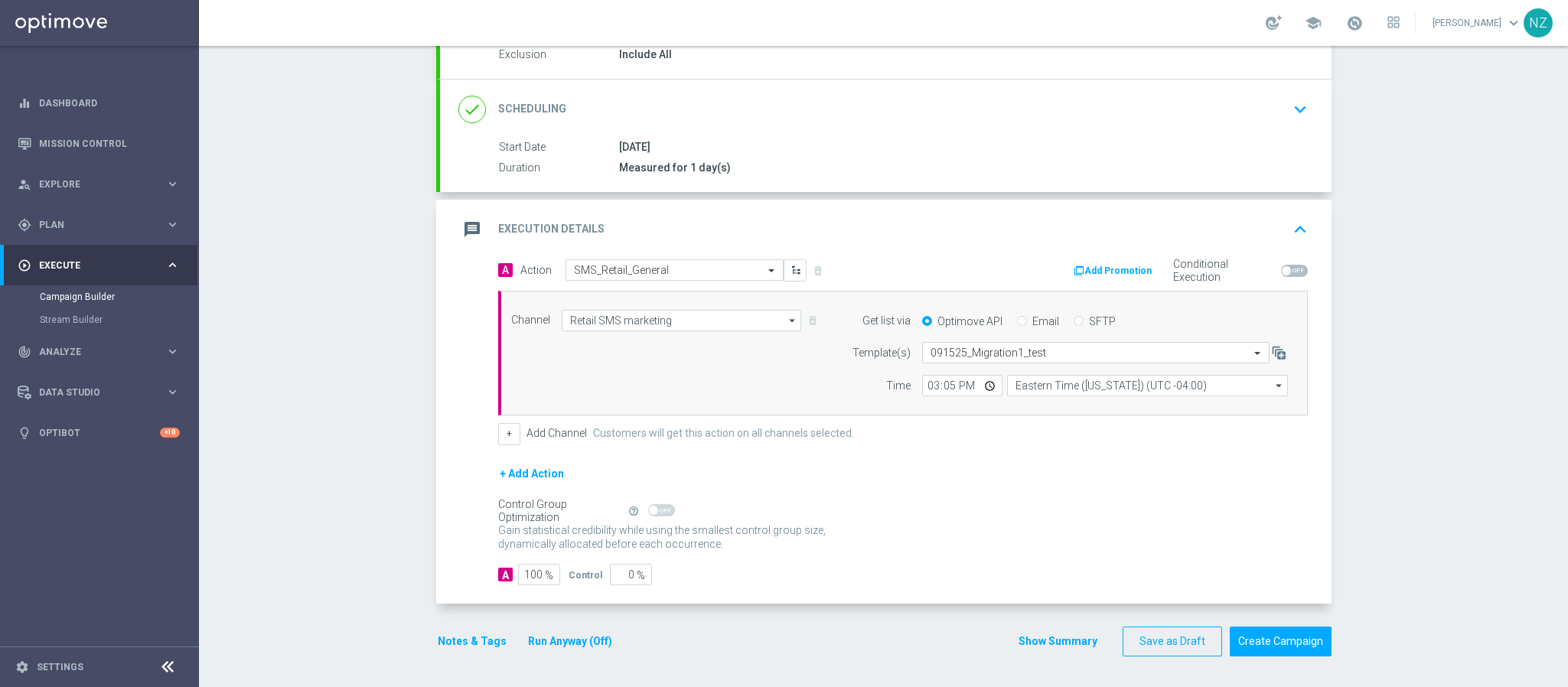
scroll to position [176, 0]
click at [1281, 642] on button "Create Campaign" at bounding box center [1279, 641] width 101 height 30
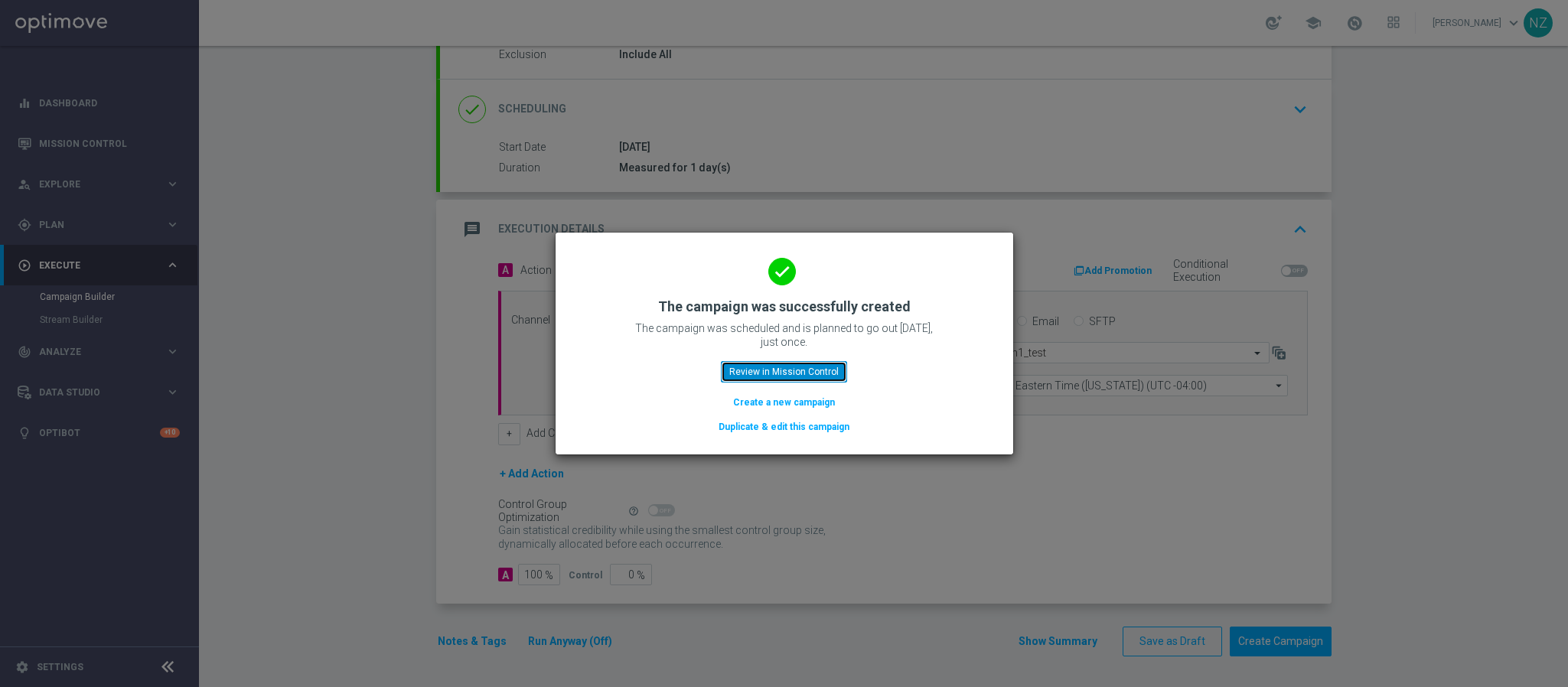
click at [814, 361] on button "Review in Mission Control" at bounding box center [784, 371] width 126 height 21
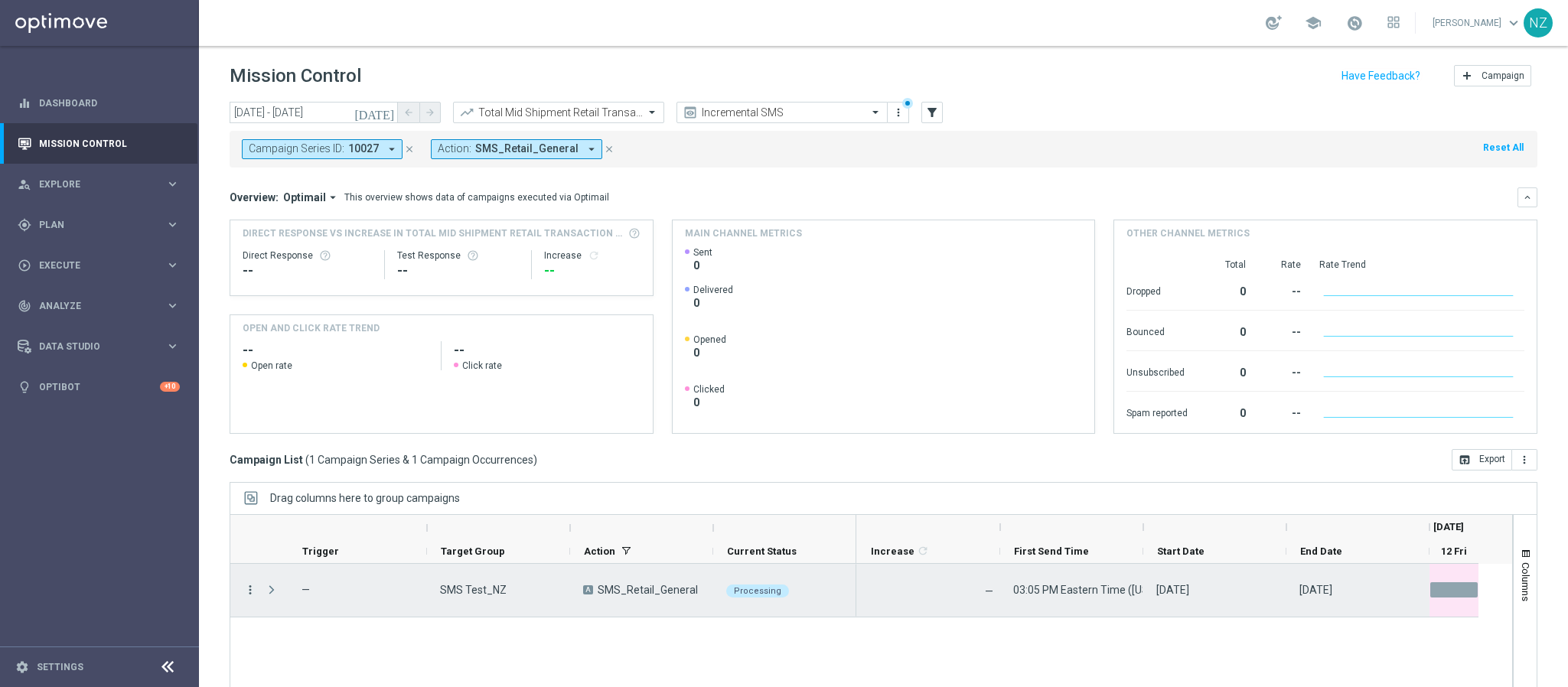
click at [255, 596] on icon "more_vert" at bounding box center [251, 590] width 14 height 14
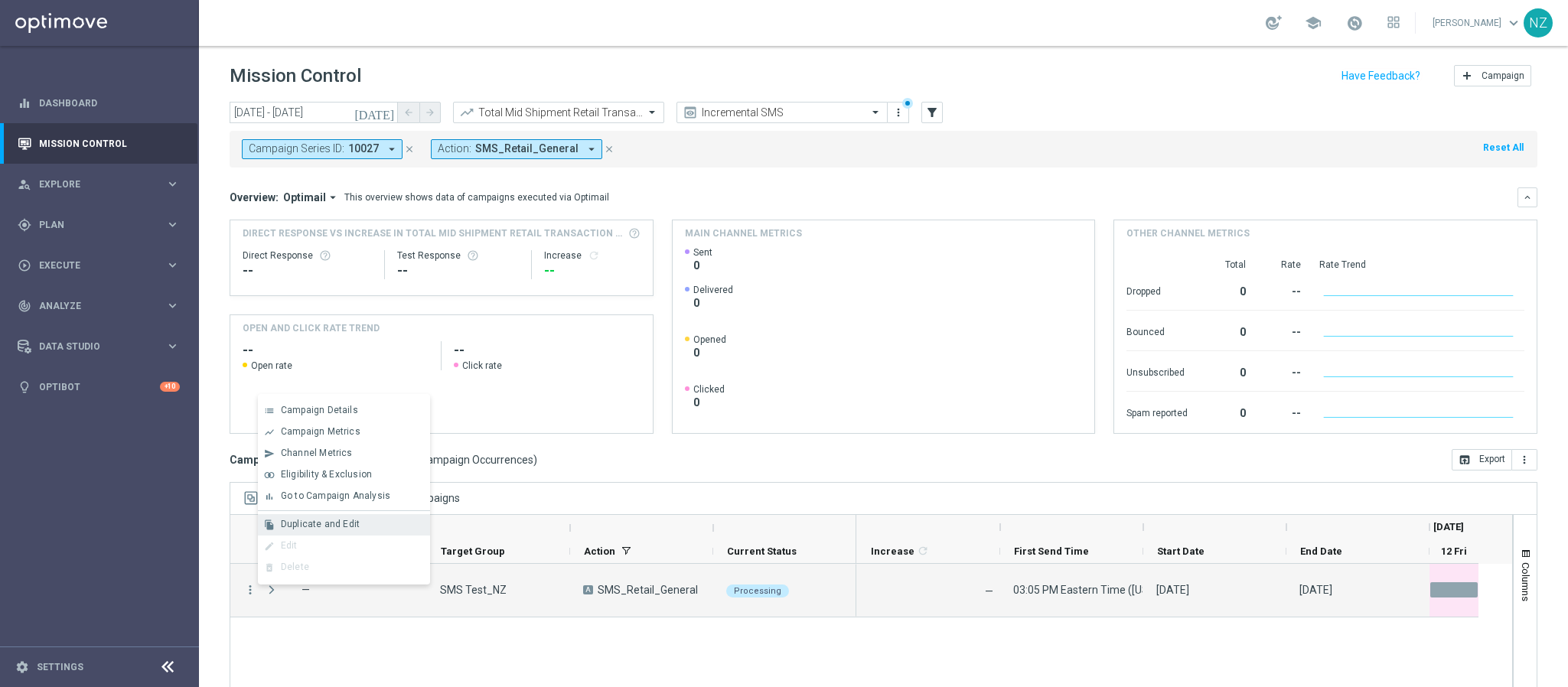
click at [326, 523] on span "Duplicate and Edit" at bounding box center [319, 524] width 79 height 11
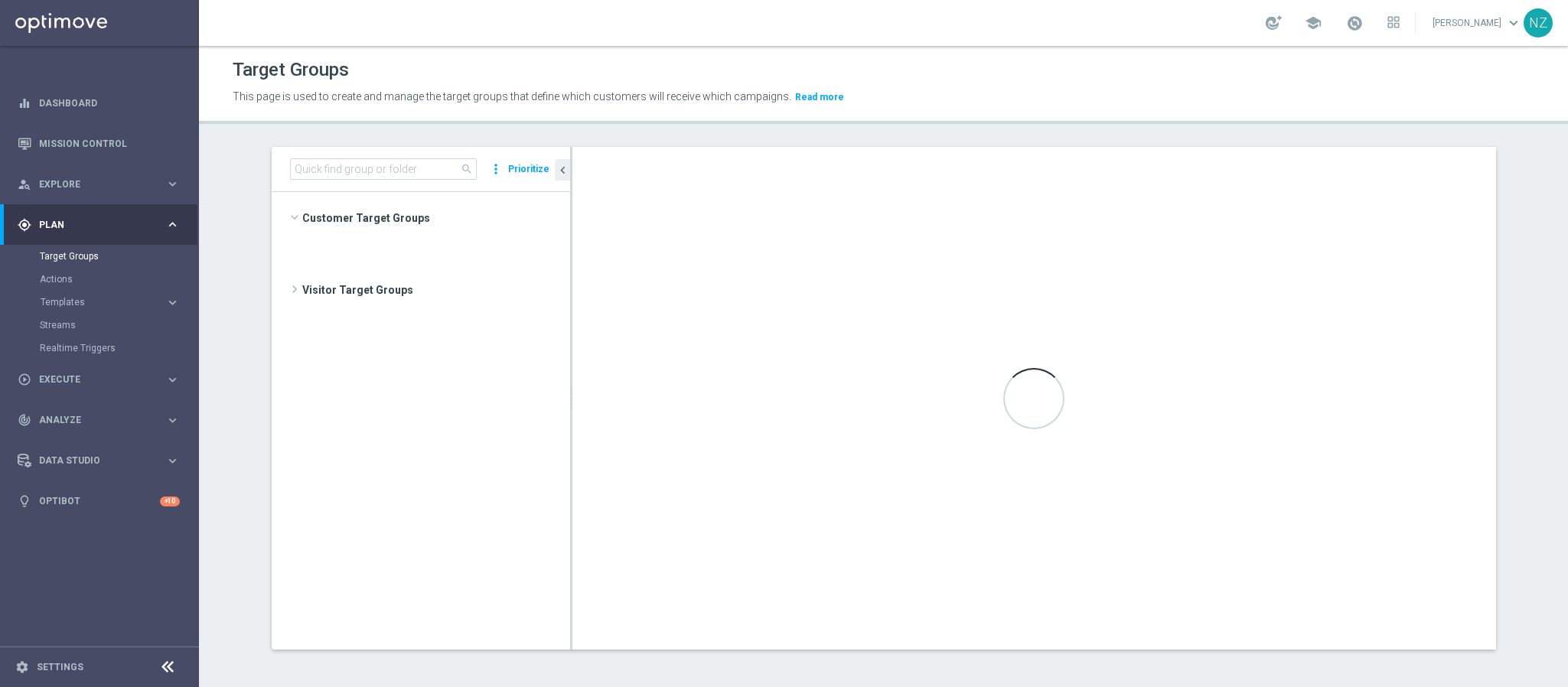
scroll to position [487, 0]
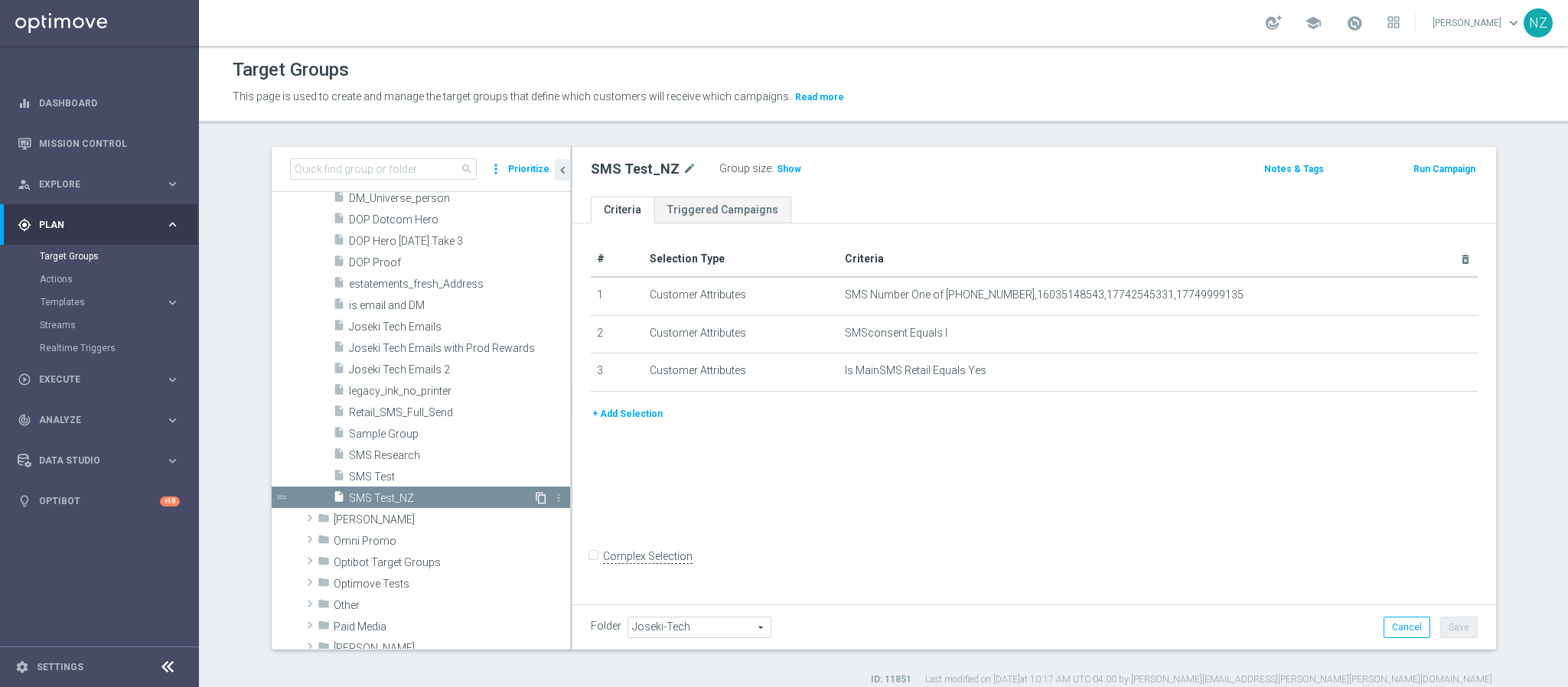
click at [535, 497] on icon "content_copy" at bounding box center [541, 498] width 12 height 12
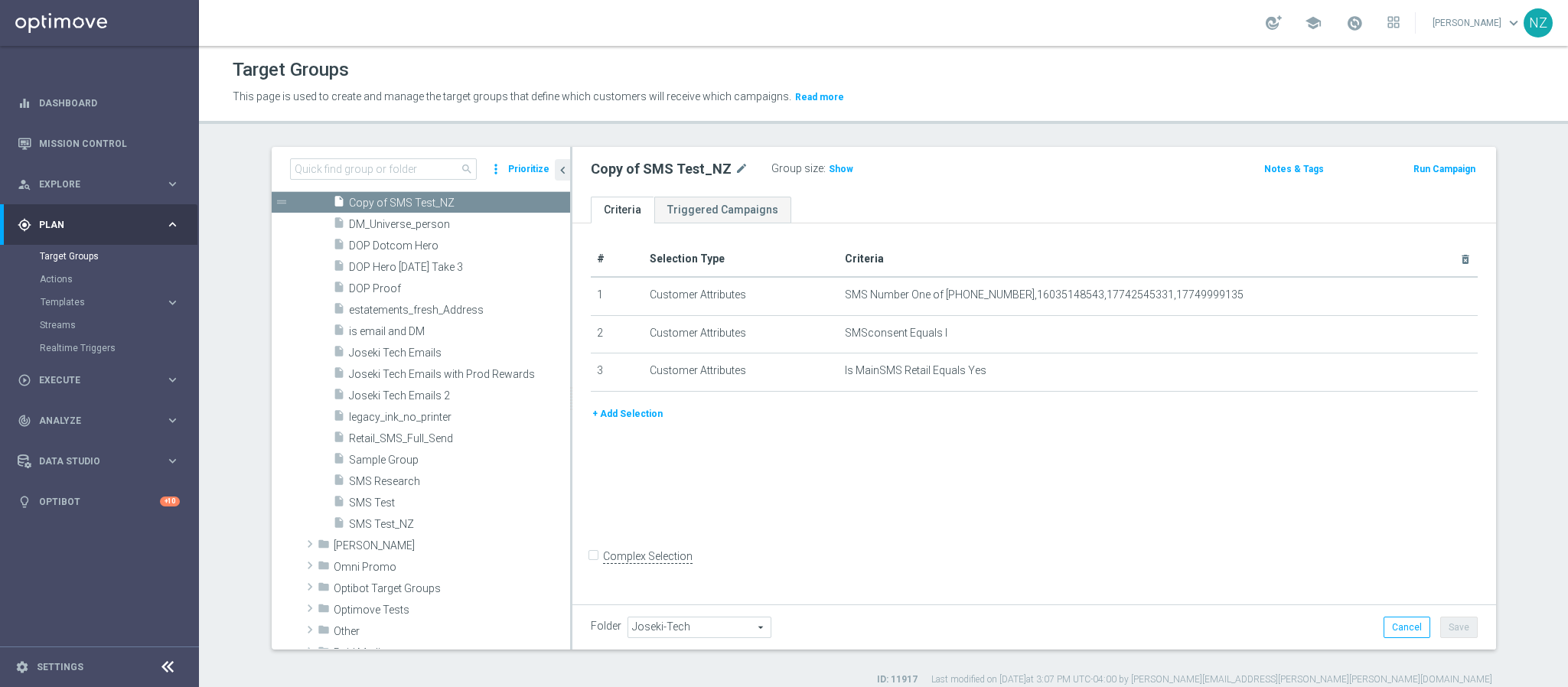
scroll to position [209, 0]
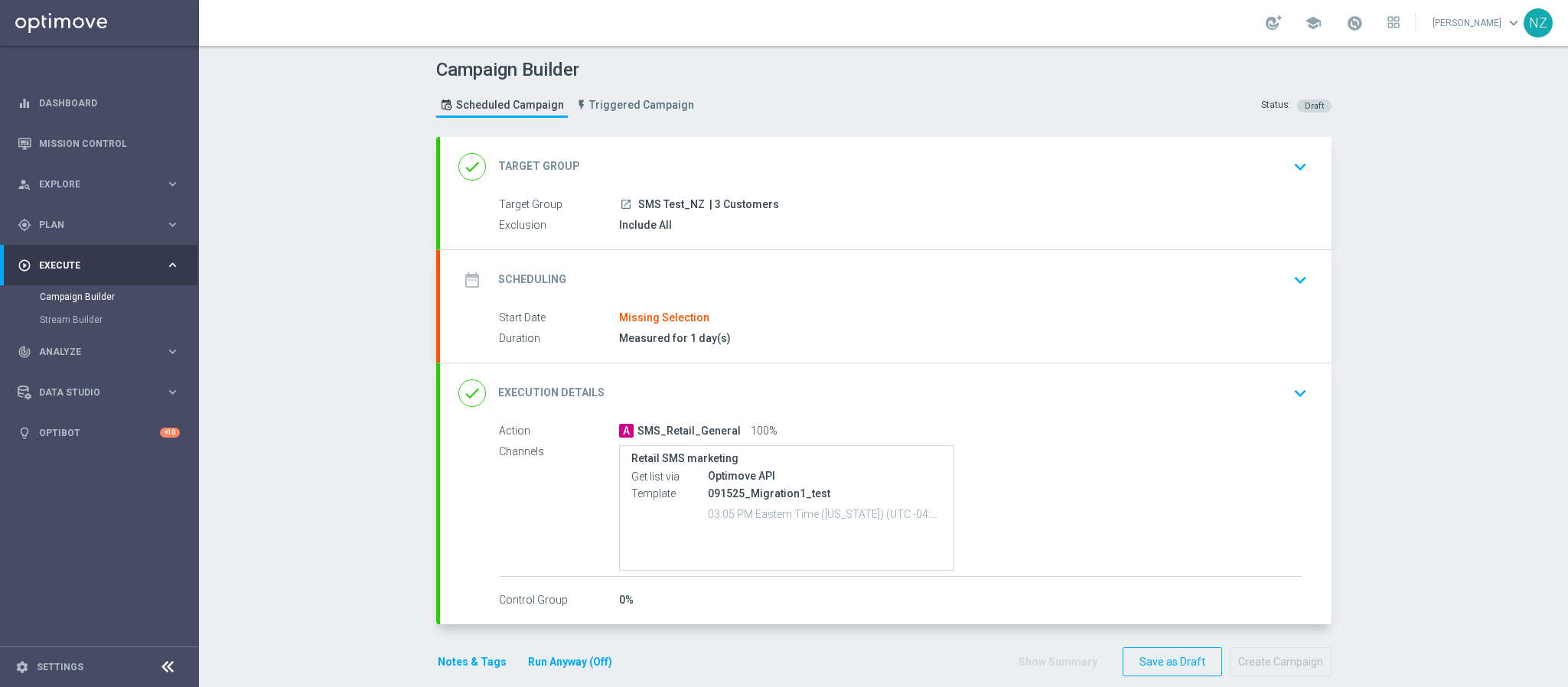
click at [1288, 289] on icon "keyboard_arrow_down" at bounding box center [1300, 280] width 23 height 23
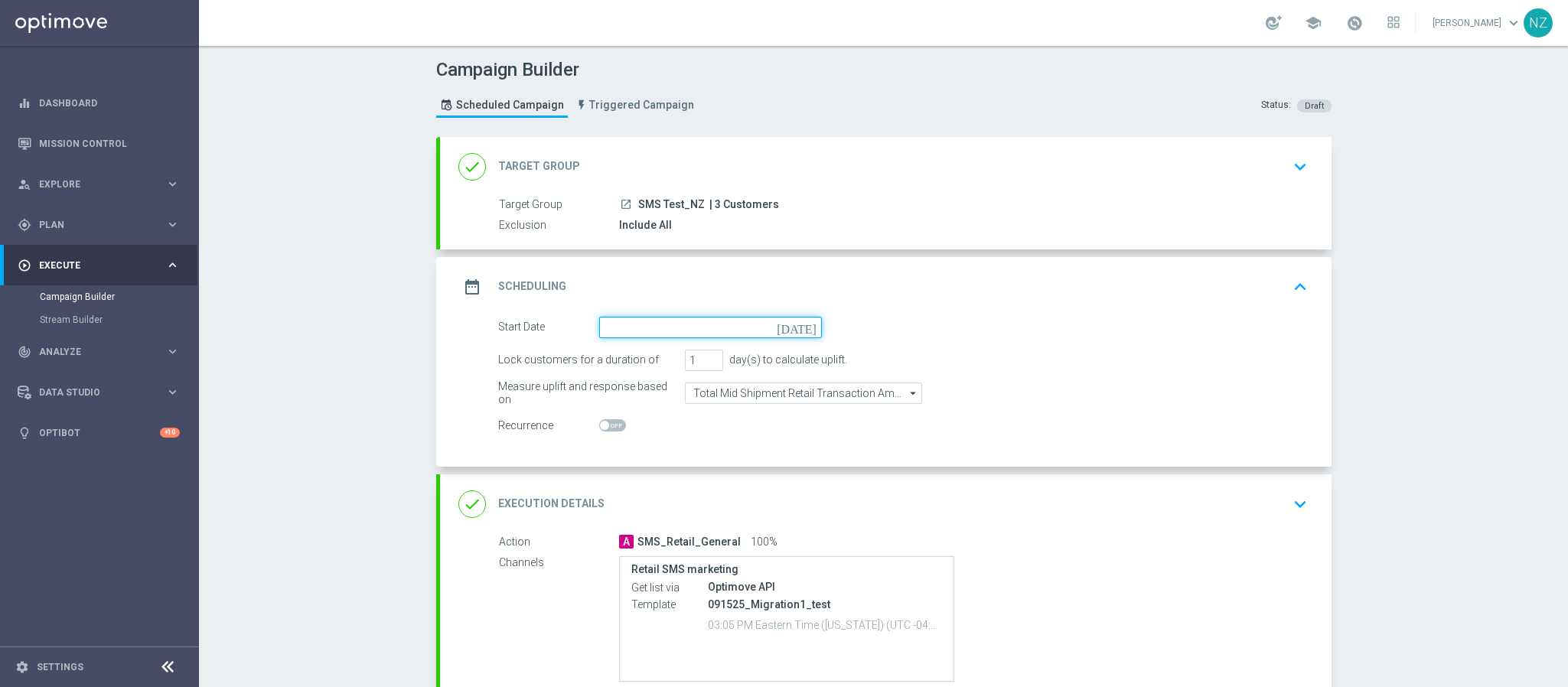
click at [691, 328] on input at bounding box center [710, 327] width 222 height 21
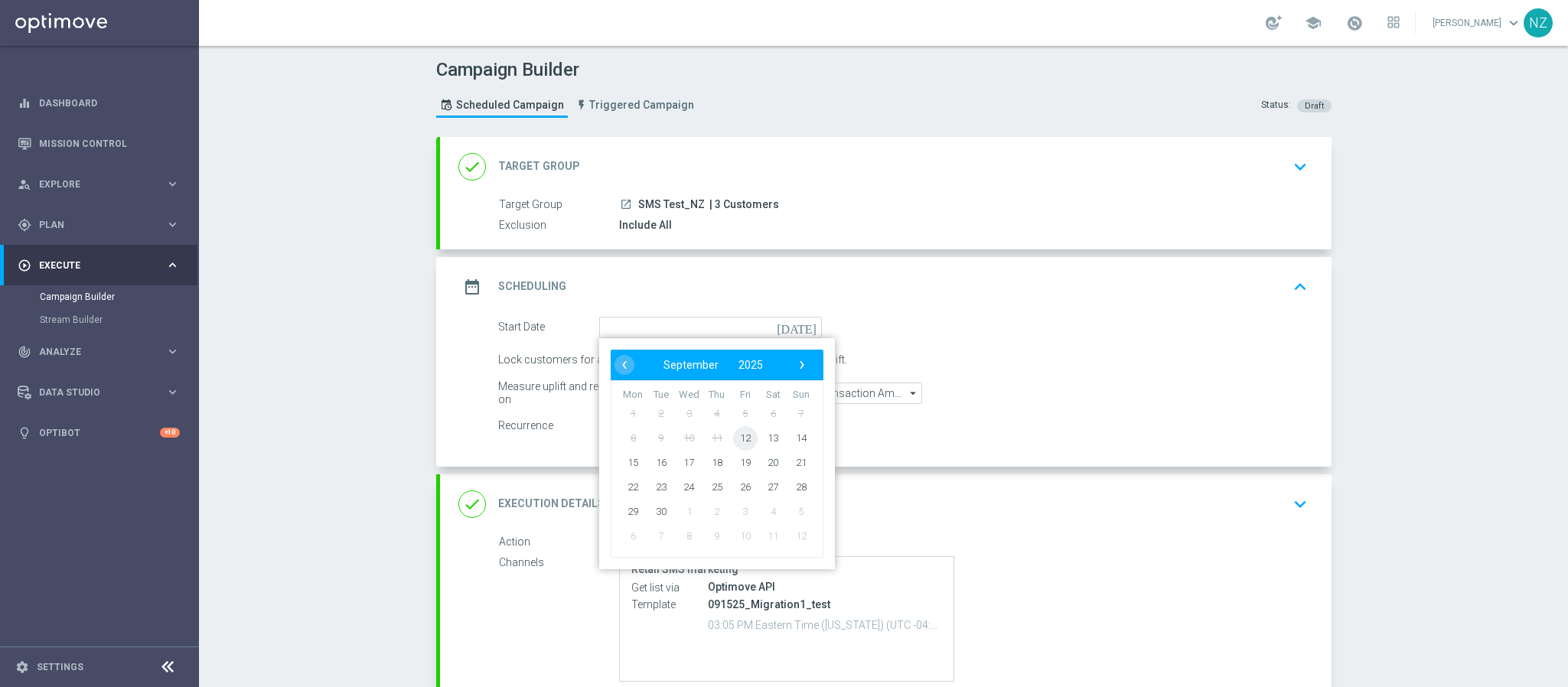
click at [742, 437] on span "12" at bounding box center [745, 437] width 25 height 25
type input "12 Sep 2025"
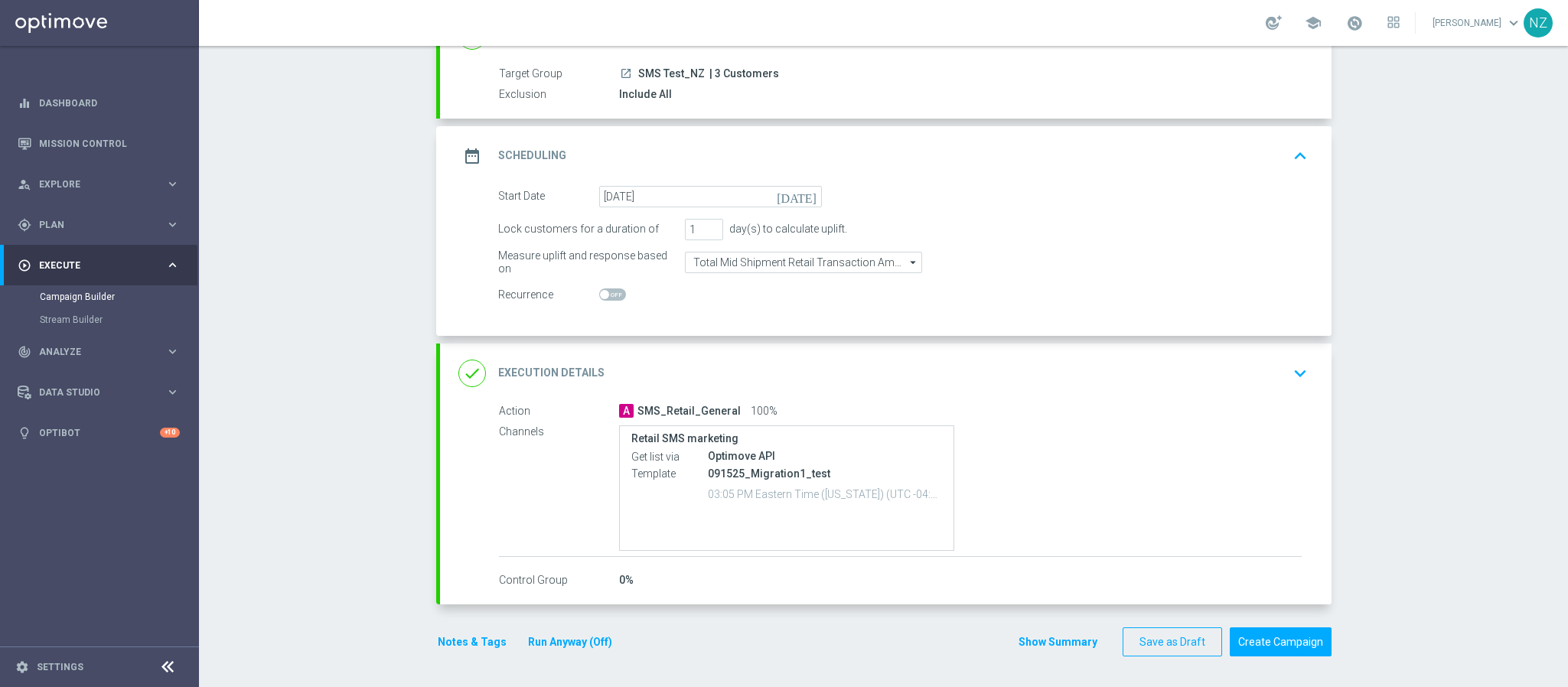
click at [1314, 377] on div "done Execution Details keyboard_arrow_down" at bounding box center [886, 373] width 891 height 60
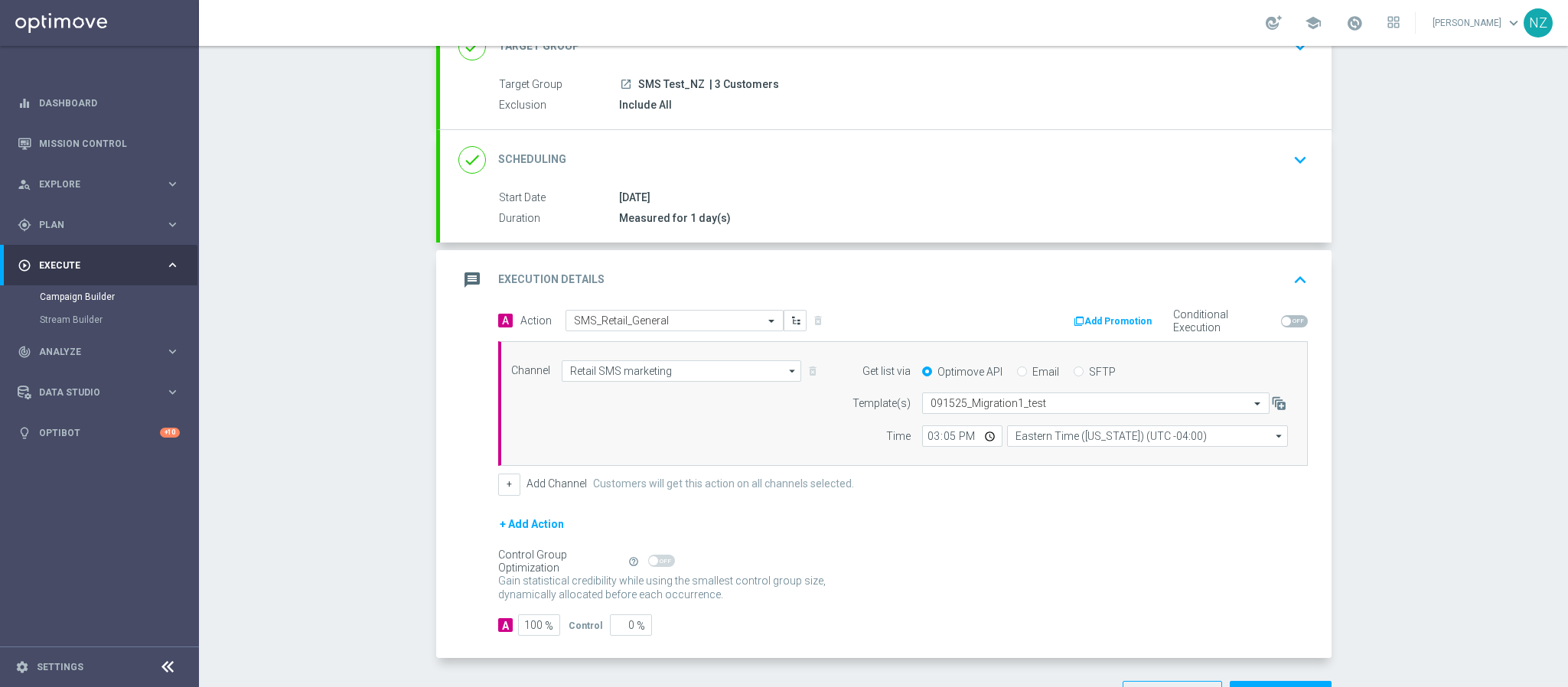
scroll to position [134, 0]
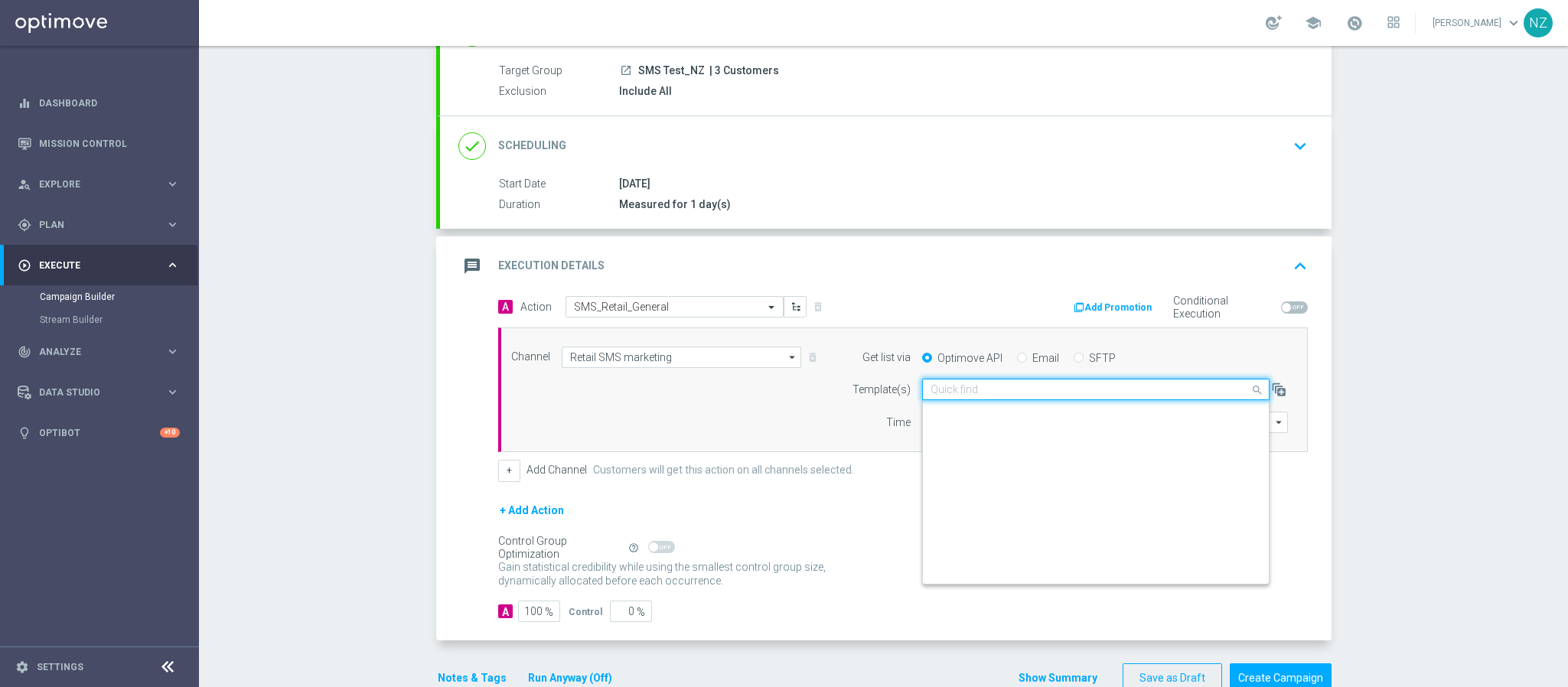
click at [1016, 396] on input "text" at bounding box center [1080, 389] width 300 height 13
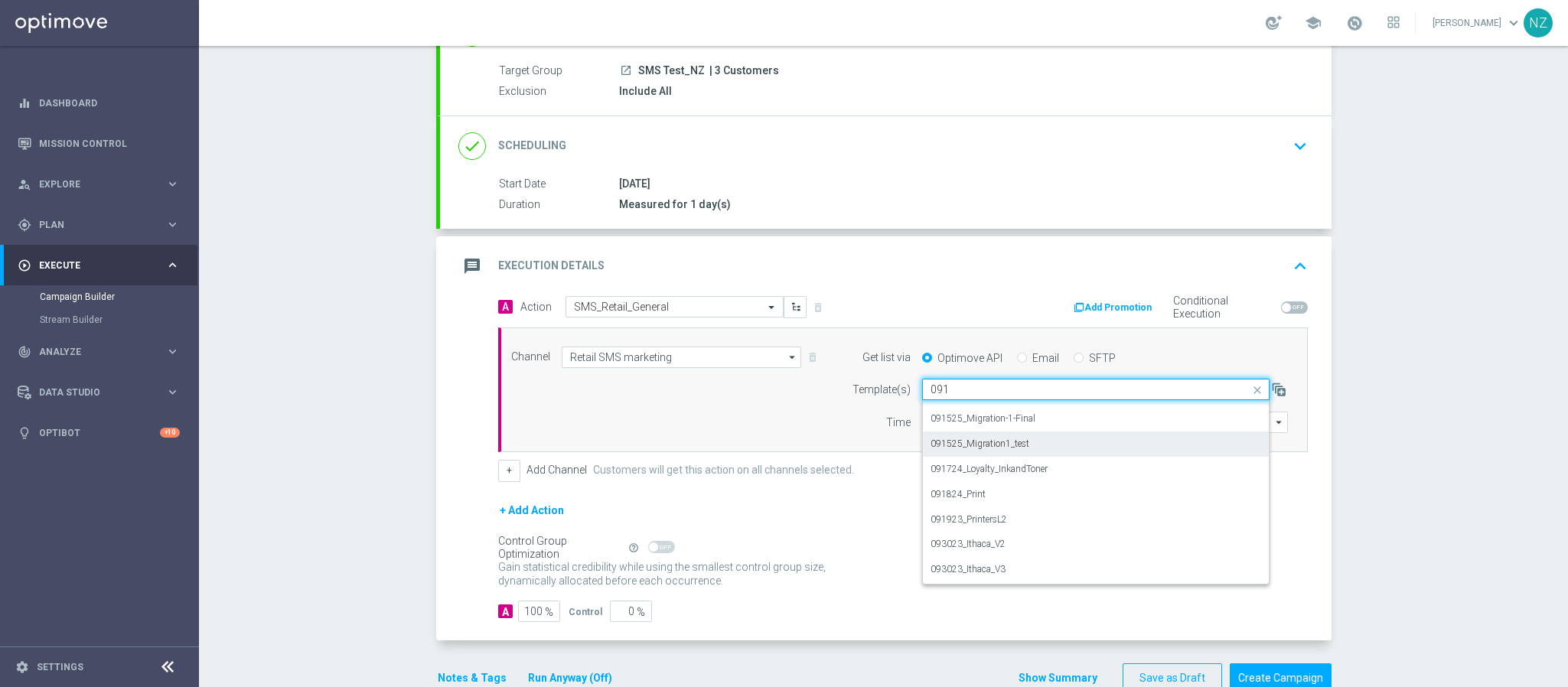
scroll to position [0, 0]
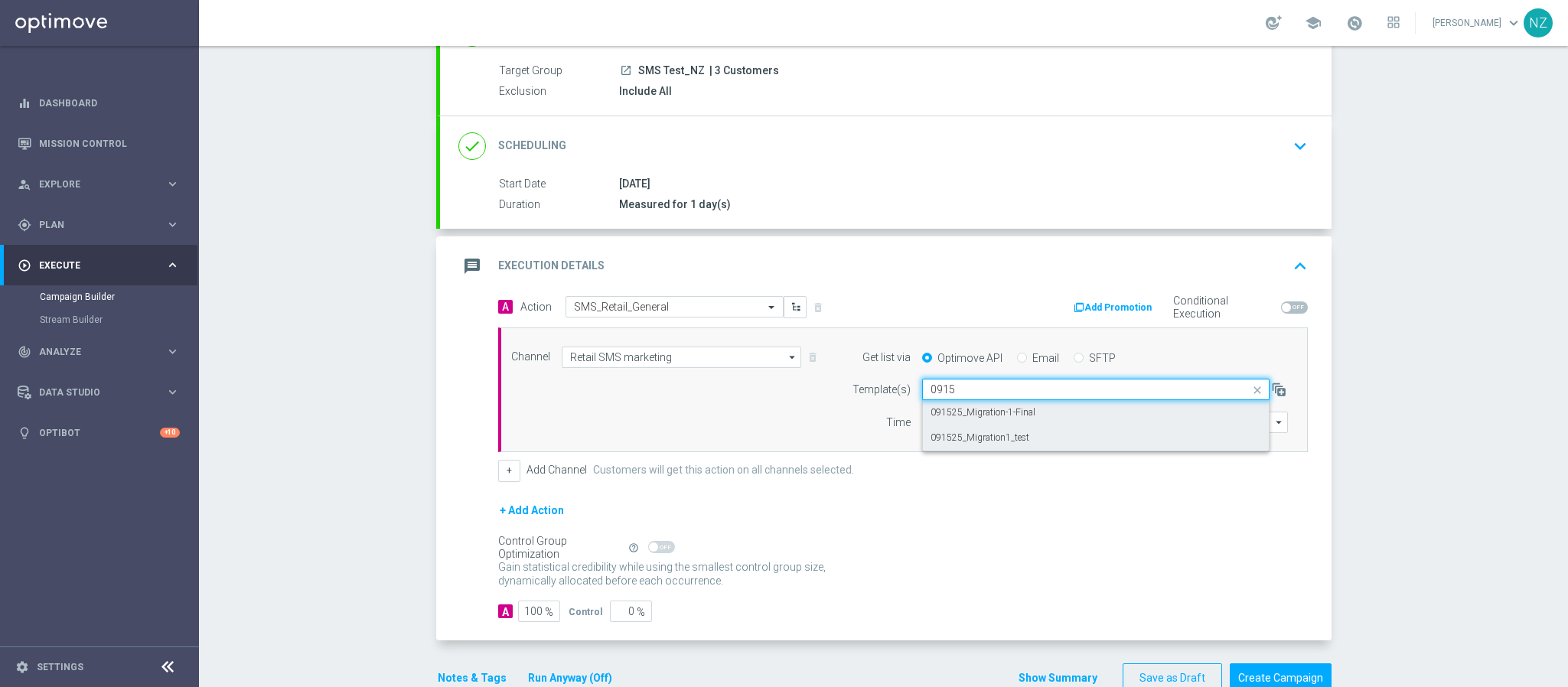
click at [1077, 411] on div "091525_Migration-1-Final" at bounding box center [1095, 412] width 331 height 26
type input "0915"
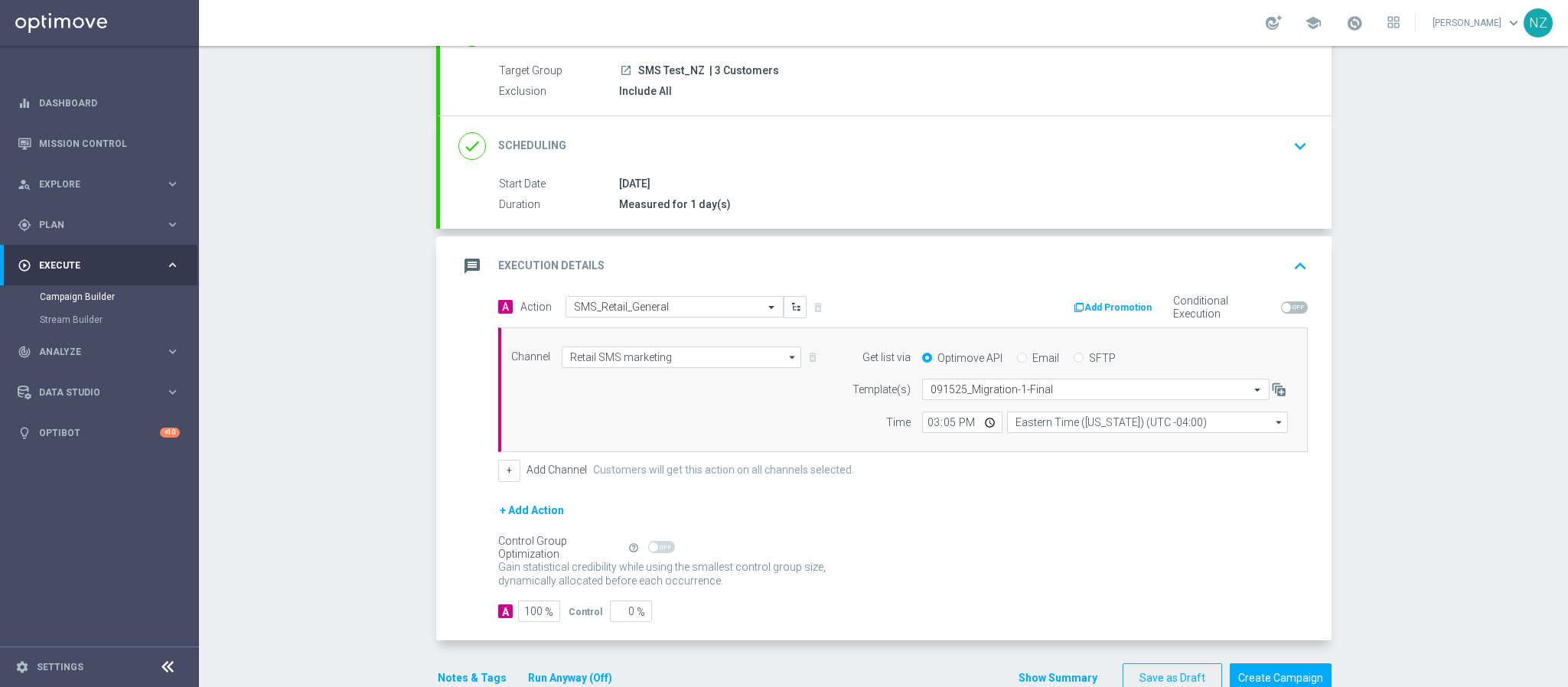
click at [1387, 415] on div "Campaign Builder Scheduled Campaign Triggered Campaign Status: Draft done Targe…" at bounding box center [882, 366] width 1369 height 641
click at [940, 429] on input "15:05" at bounding box center [962, 422] width 80 height 21
type input "15:10"
click at [1401, 474] on div "Campaign Builder Scheduled Campaign Triggered Campaign Status: Draft done Targe…" at bounding box center [882, 366] width 1369 height 641
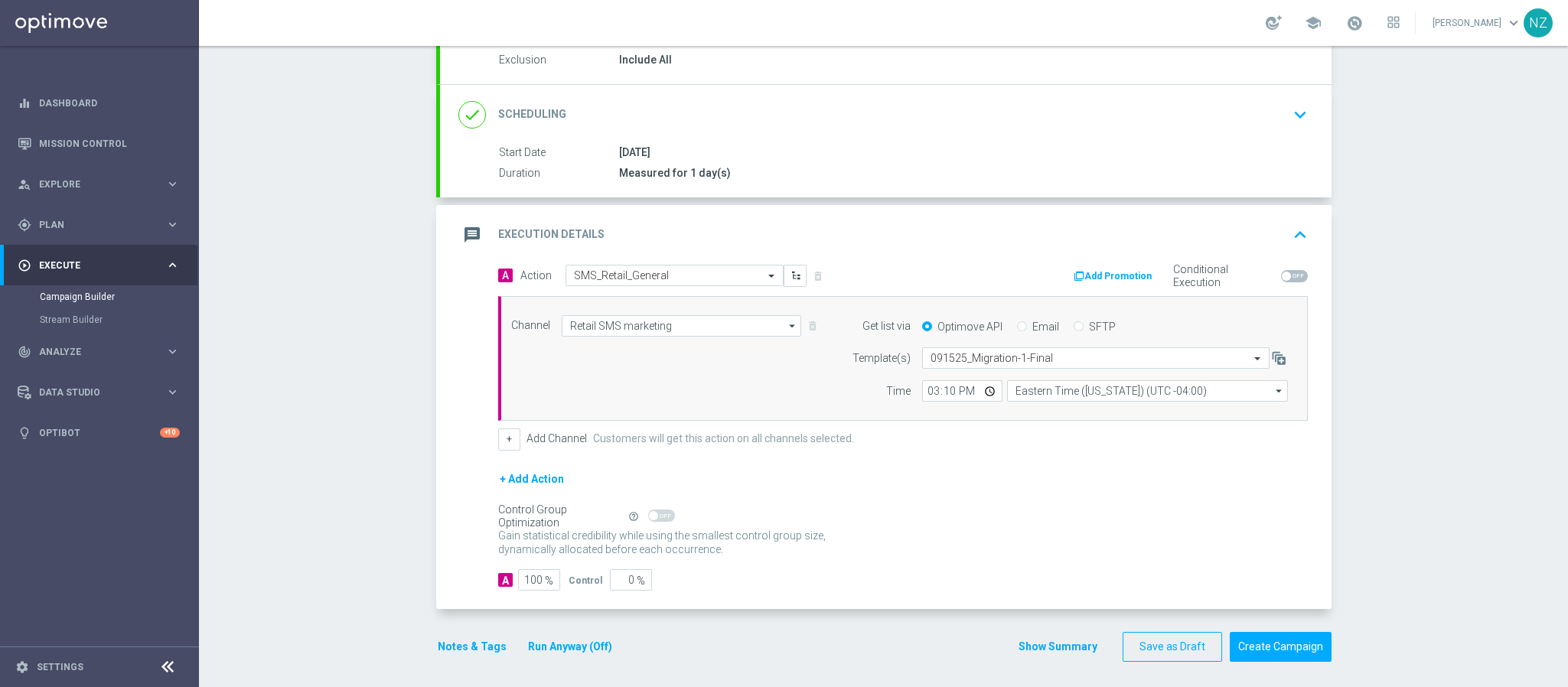
scroll to position [176, 0]
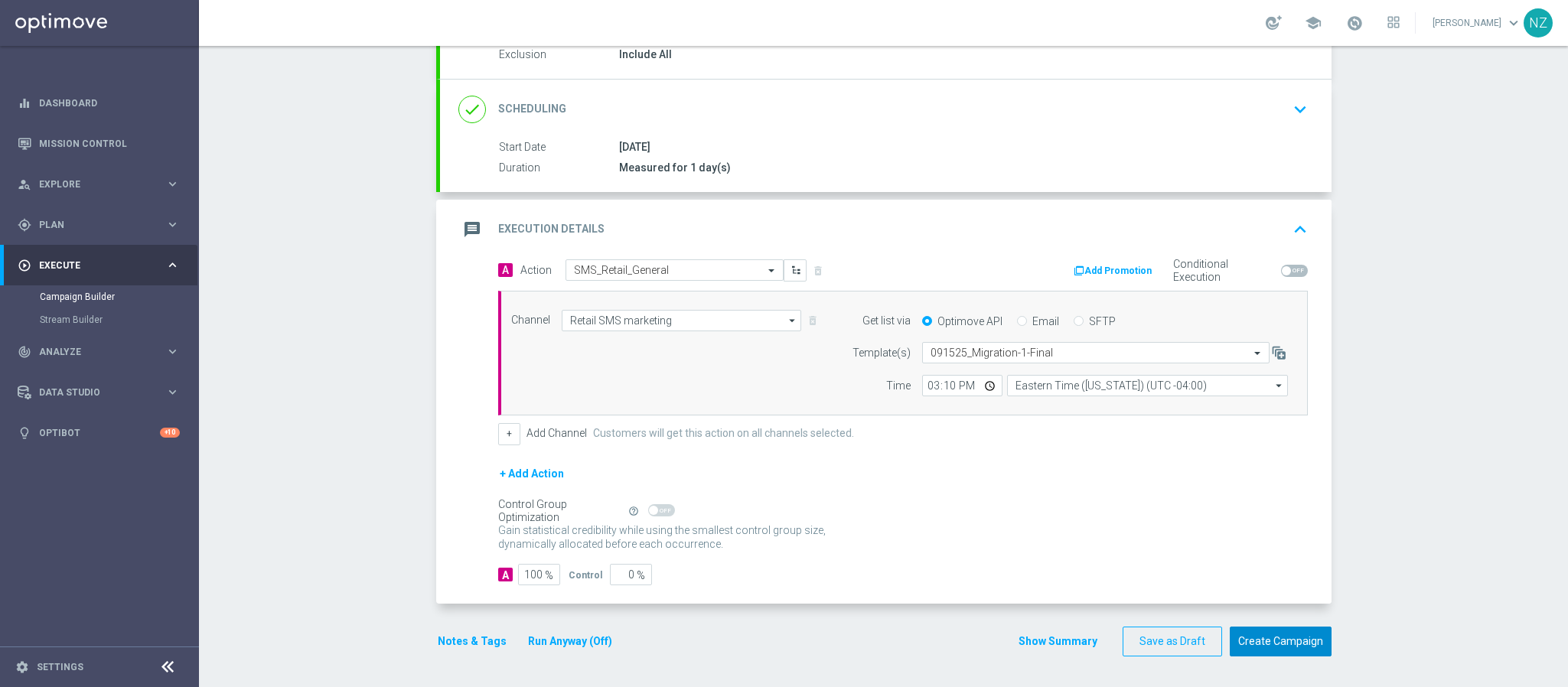
click at [1249, 645] on button "Create Campaign" at bounding box center [1279, 641] width 101 height 30
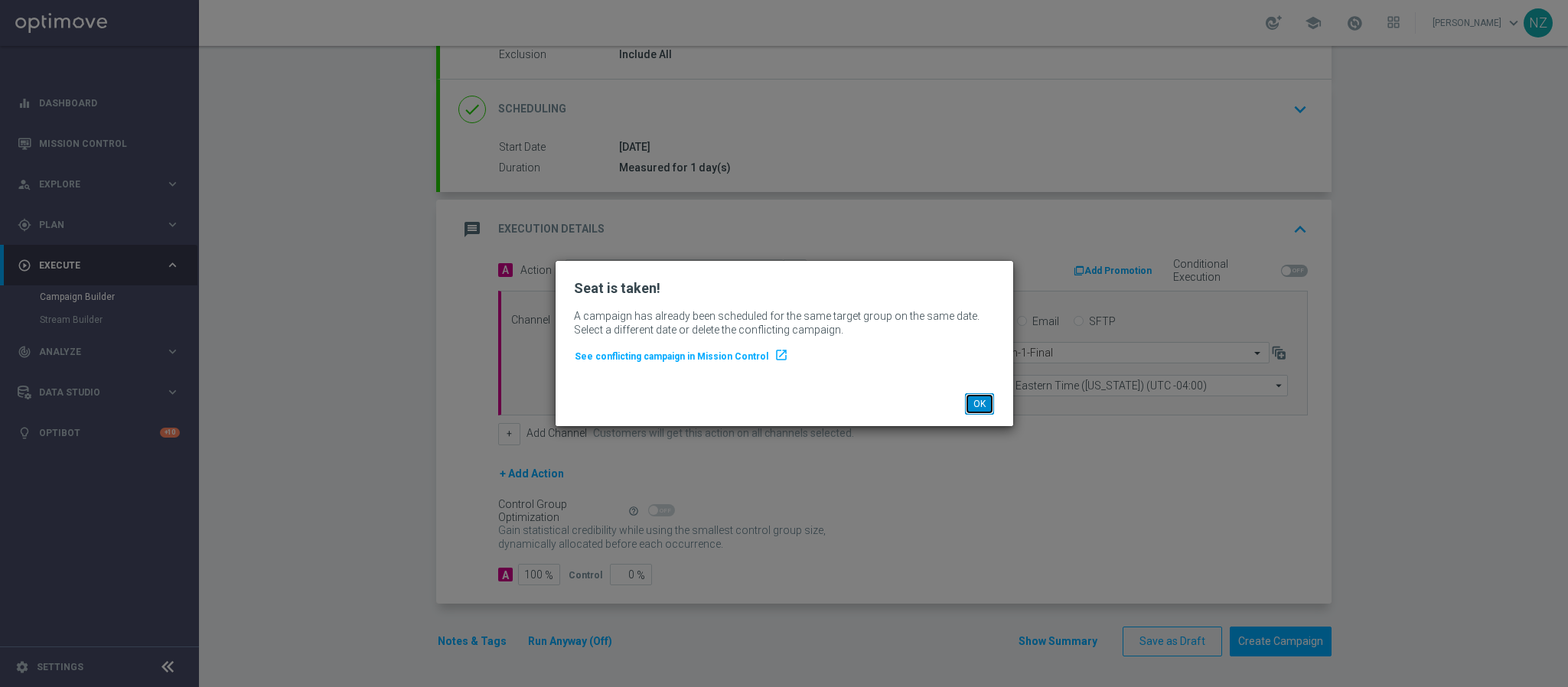
click at [976, 404] on button "OK" at bounding box center [979, 404] width 29 height 21
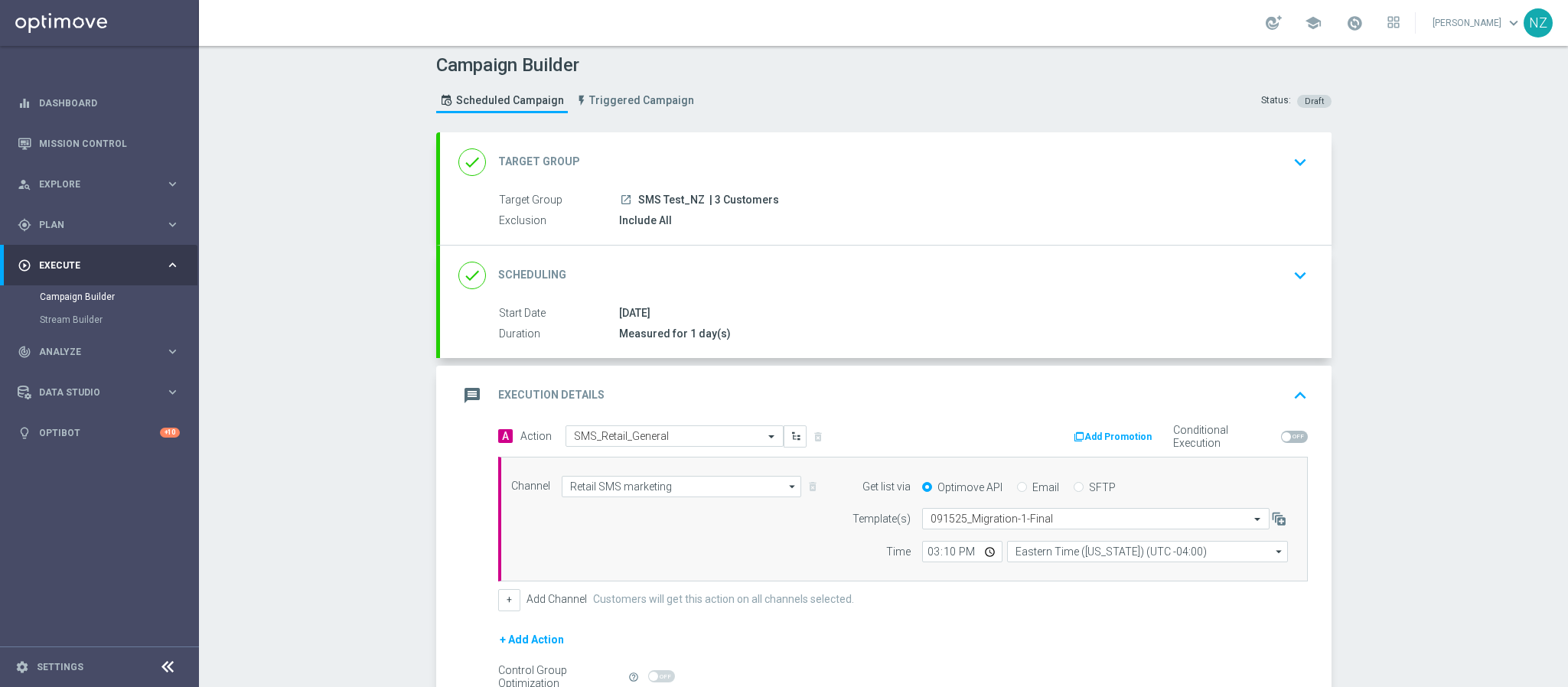
scroll to position [0, 0]
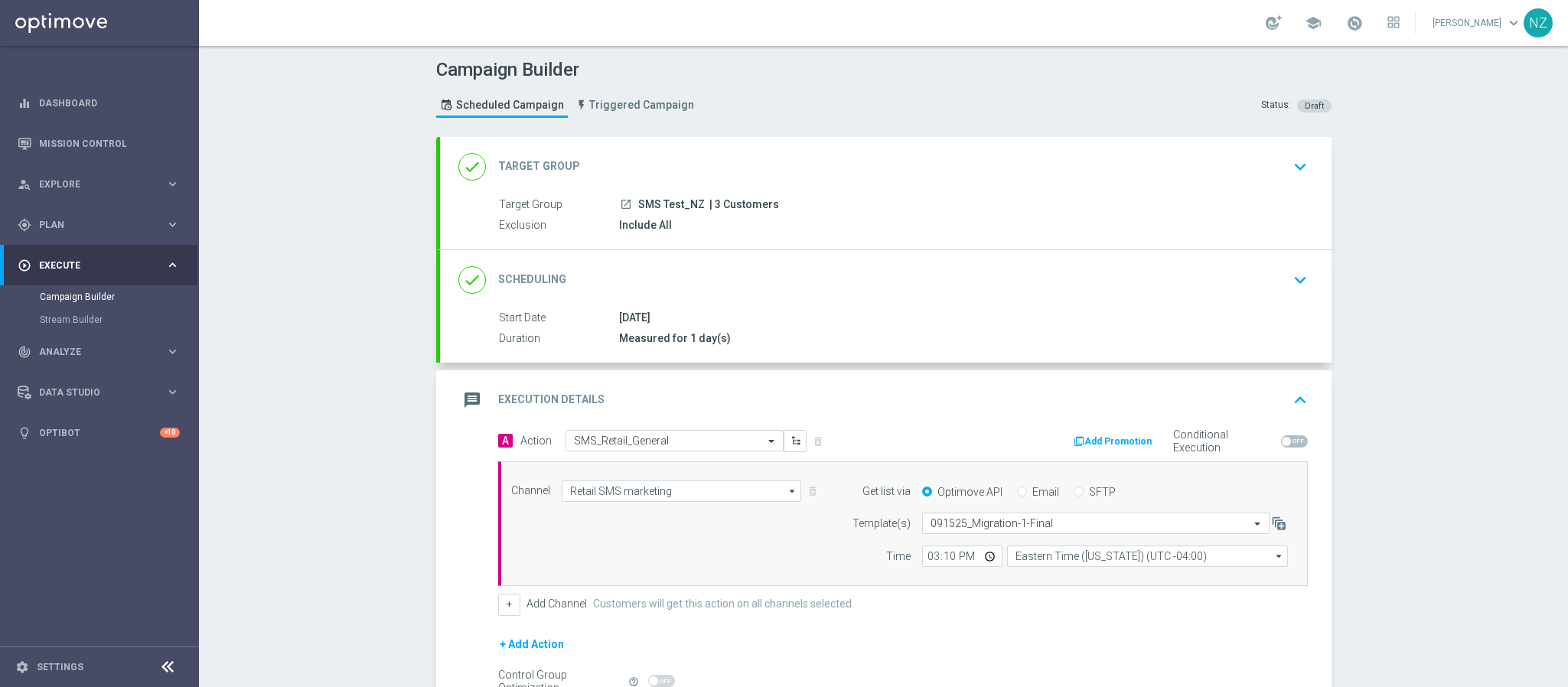
click at [1272, 159] on div "done Target Group keyboard_arrow_down" at bounding box center [885, 167] width 855 height 29
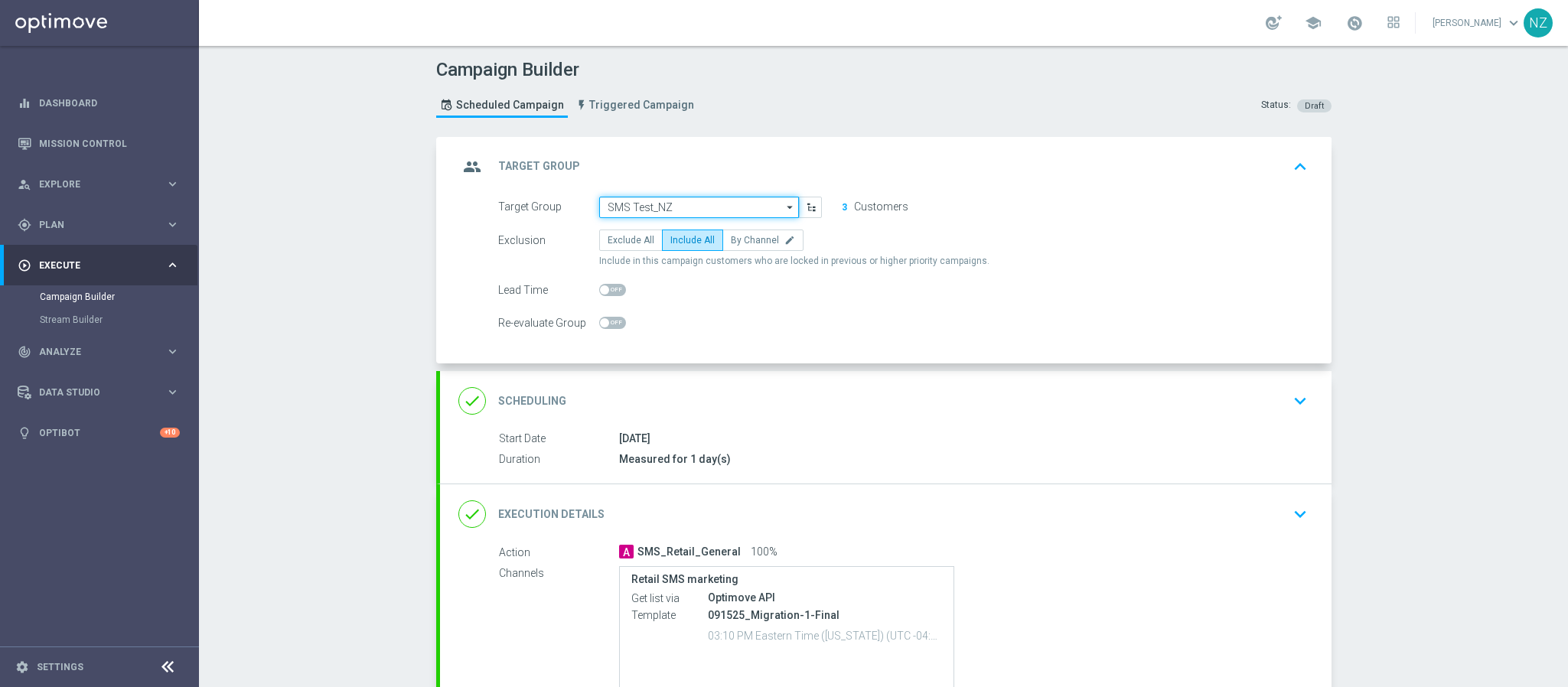
click at [680, 213] on input "SMS Test_NZ" at bounding box center [699, 207] width 199 height 21
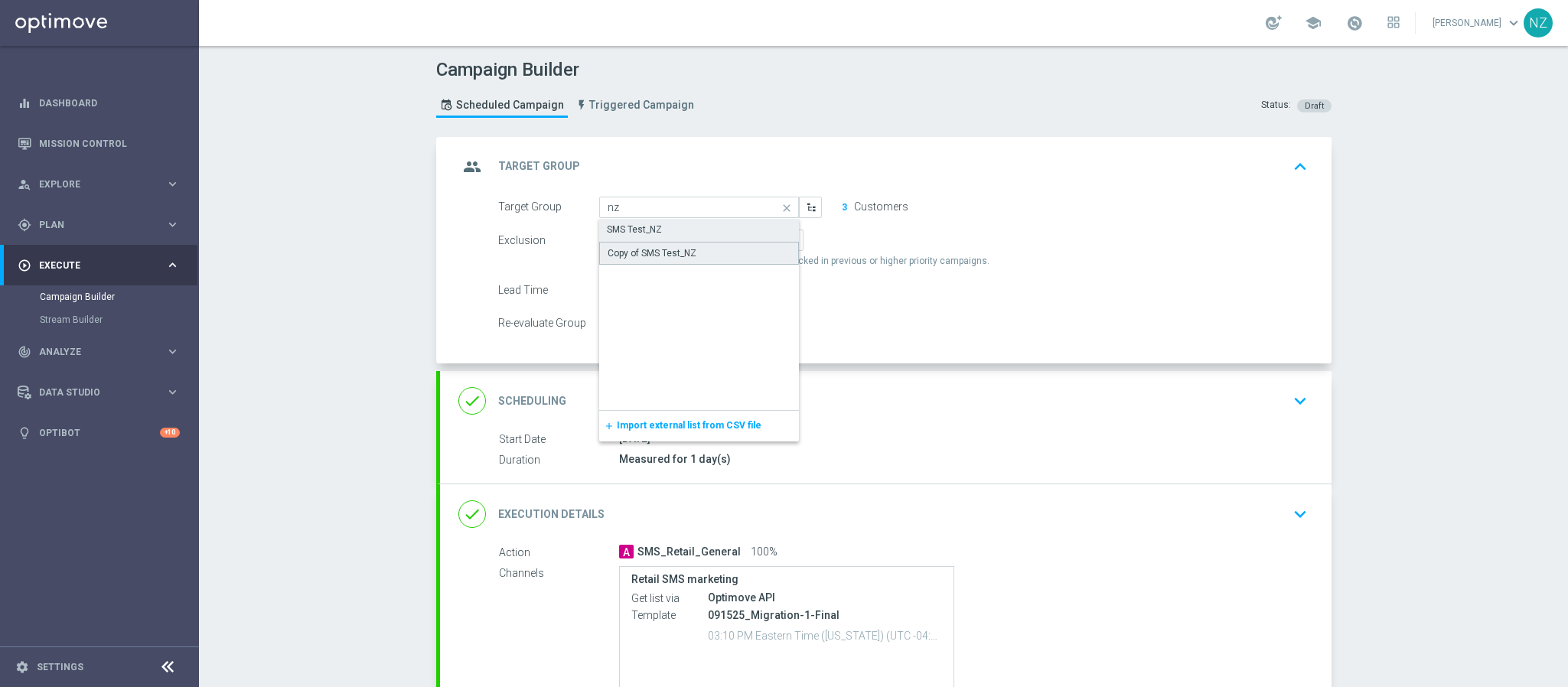
click at [708, 259] on div "Copy of SMS Test_NZ" at bounding box center [699, 253] width 200 height 23
type input "Copy of SMS Test_NZ"
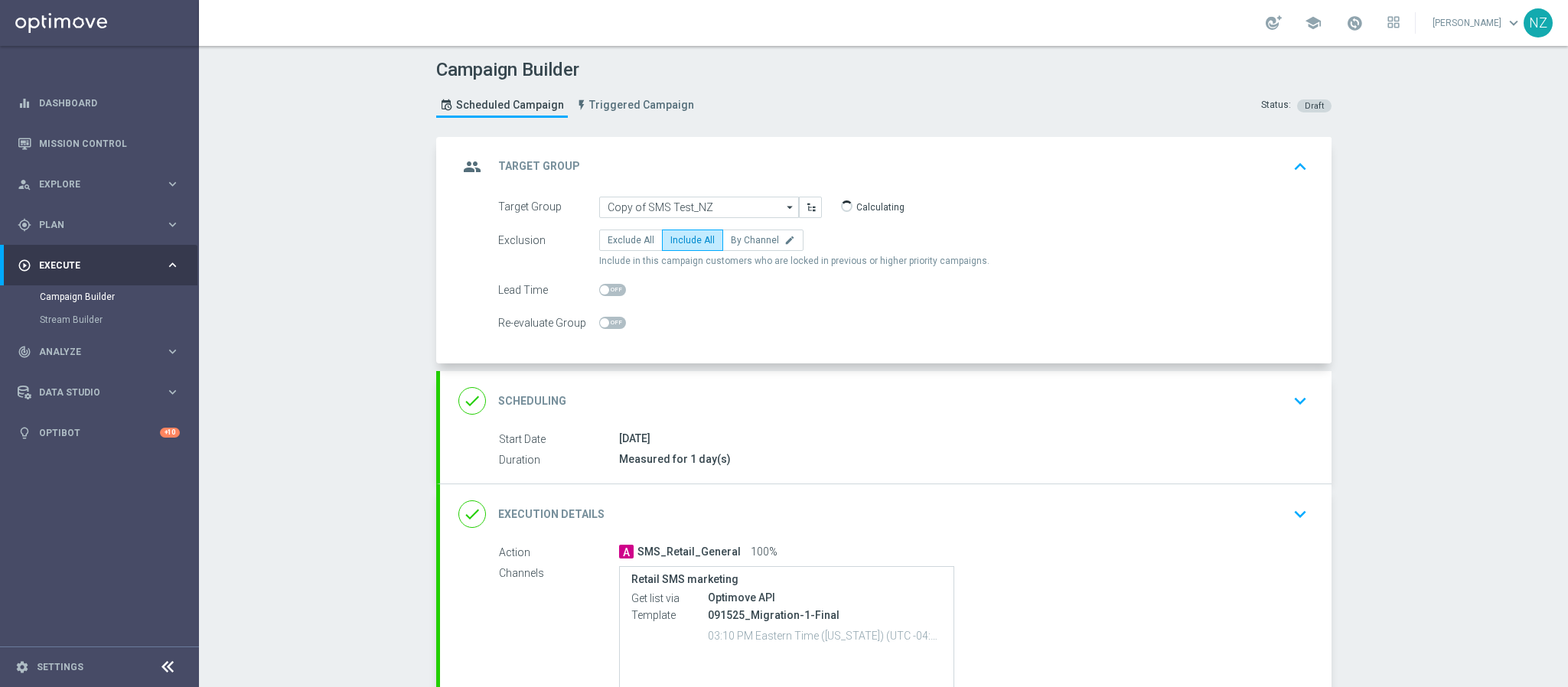
click at [1402, 250] on div "Campaign Builder Scheduled Campaign Triggered Campaign Status: Draft group Targ…" at bounding box center [882, 366] width 1369 height 641
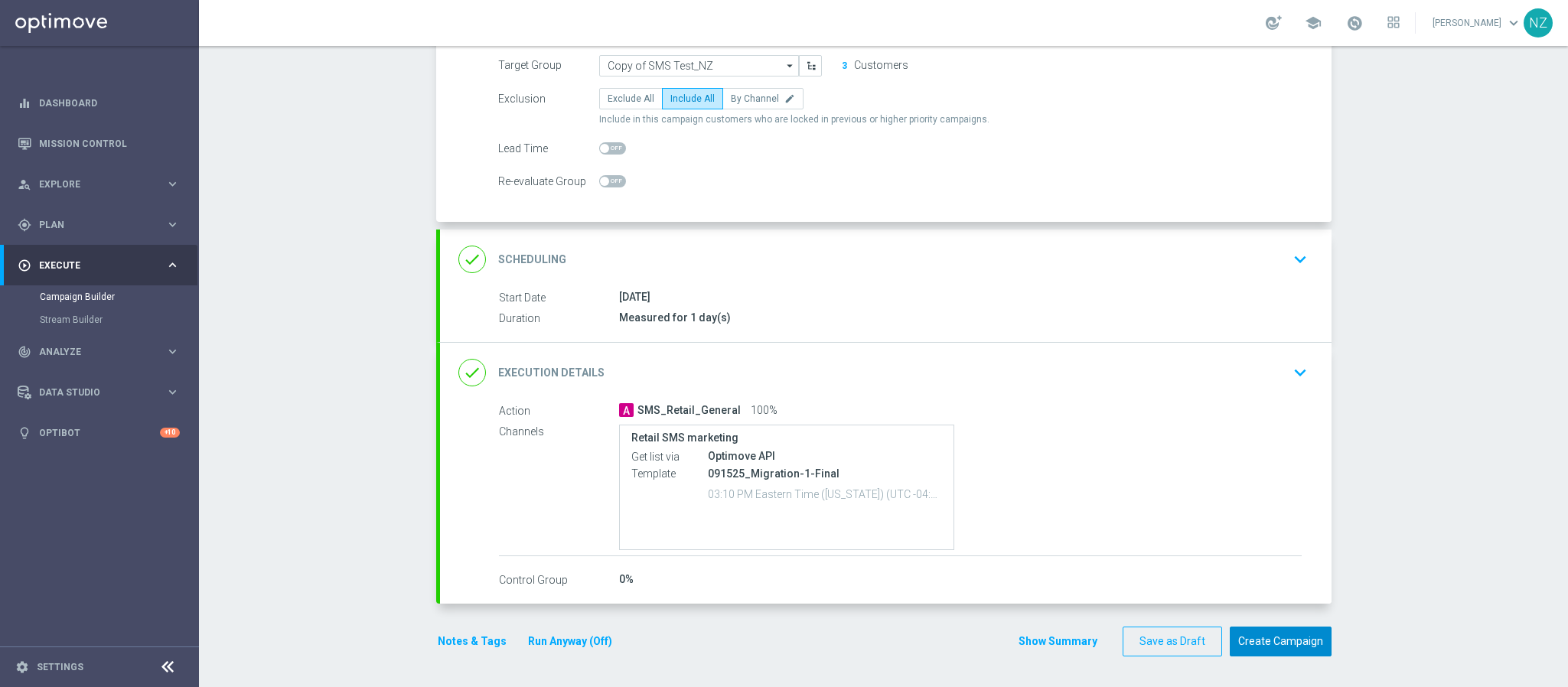
click at [1307, 653] on button "Create Campaign" at bounding box center [1279, 641] width 101 height 30
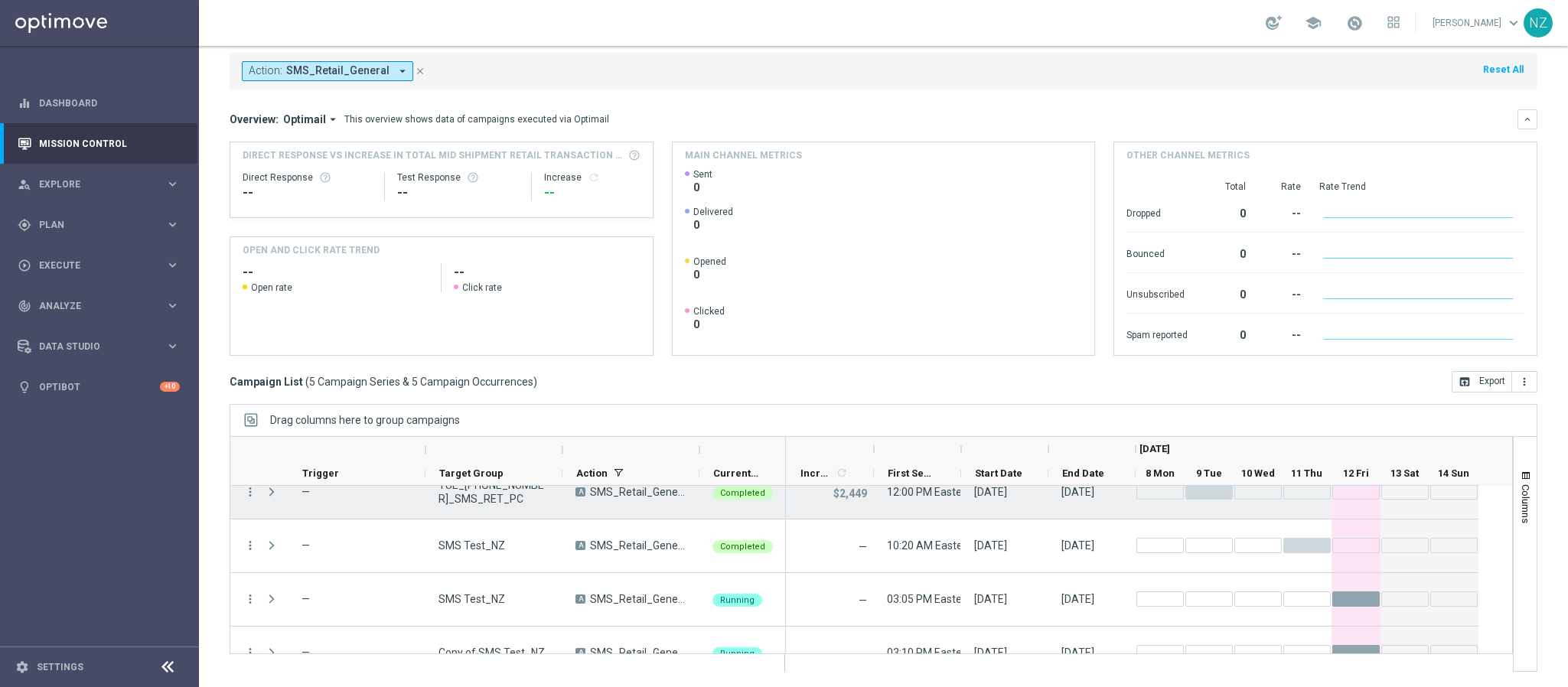
scroll to position [100, 0]
